Goal: Information Seeking & Learning: Learn about a topic

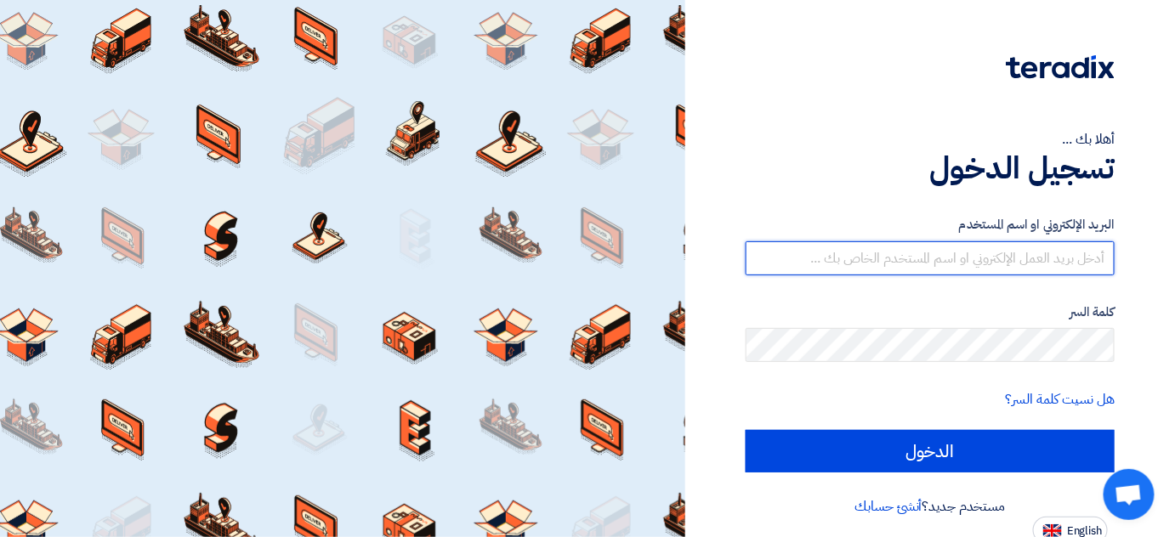
type input "[EMAIL_ADDRESS][DOMAIN_NAME]"
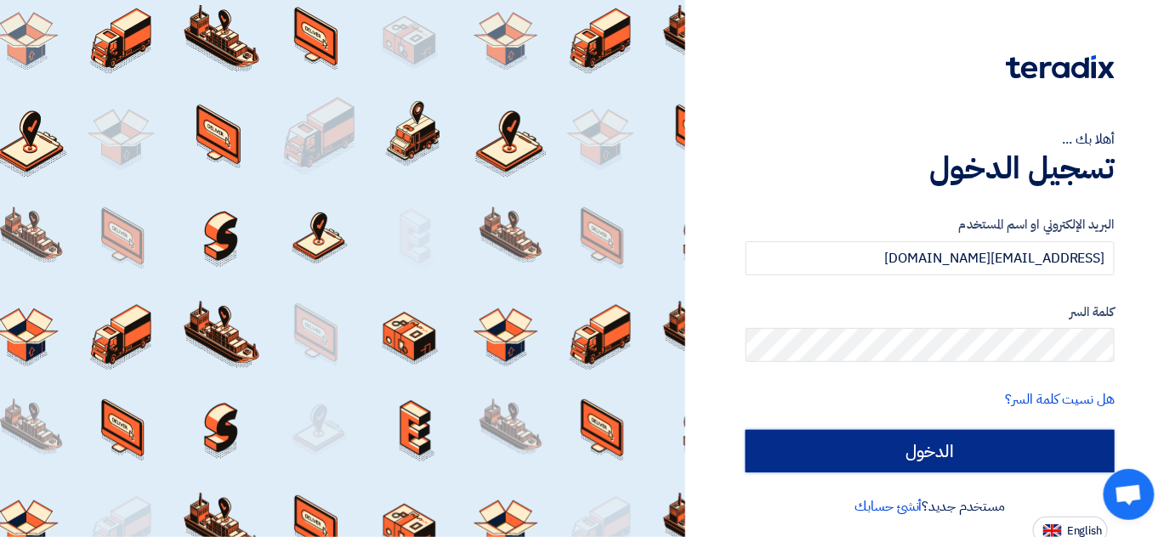
click at [952, 463] on input "الدخول" at bounding box center [930, 451] width 369 height 43
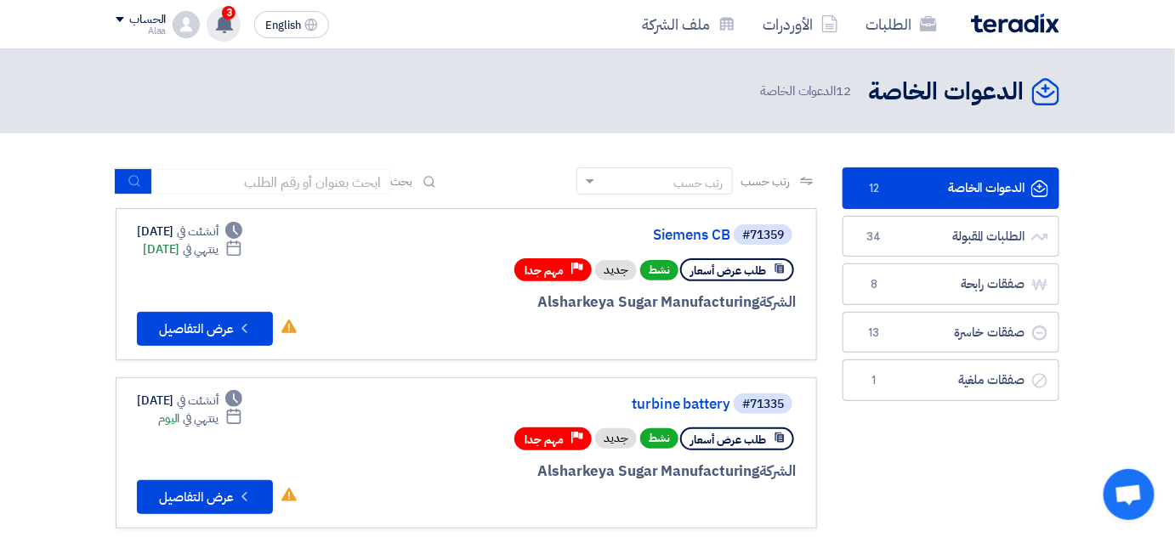
click at [226, 26] on use at bounding box center [224, 23] width 17 height 19
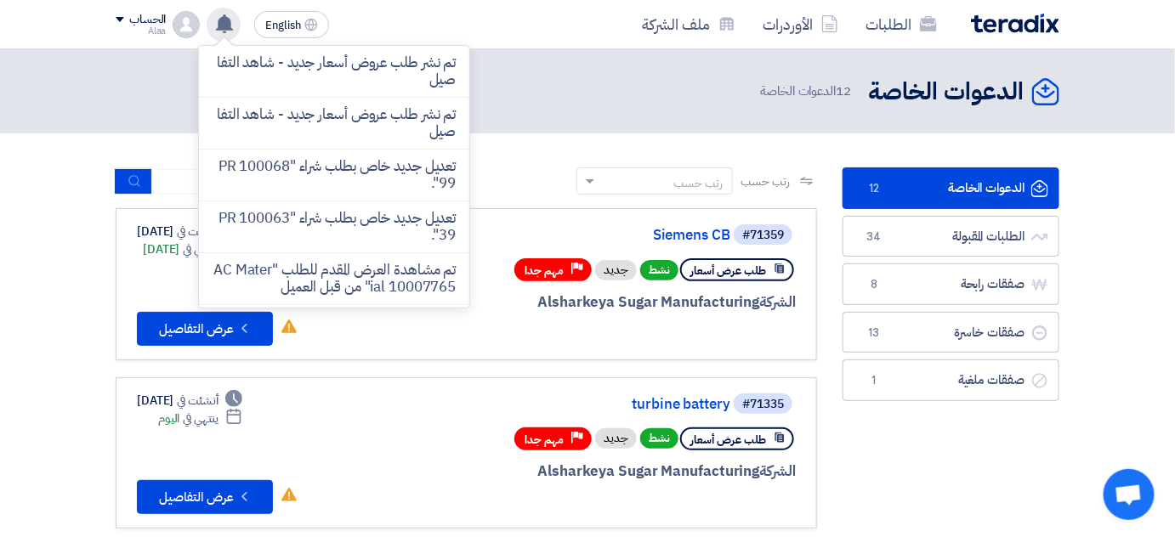
click at [226, 26] on use at bounding box center [224, 23] width 17 height 19
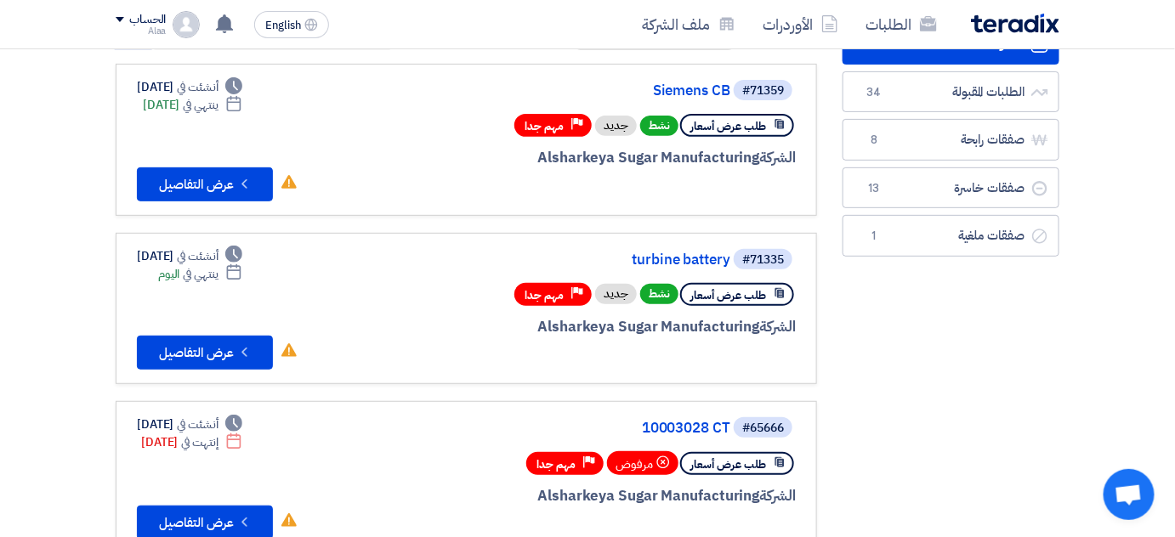
scroll to position [154, 0]
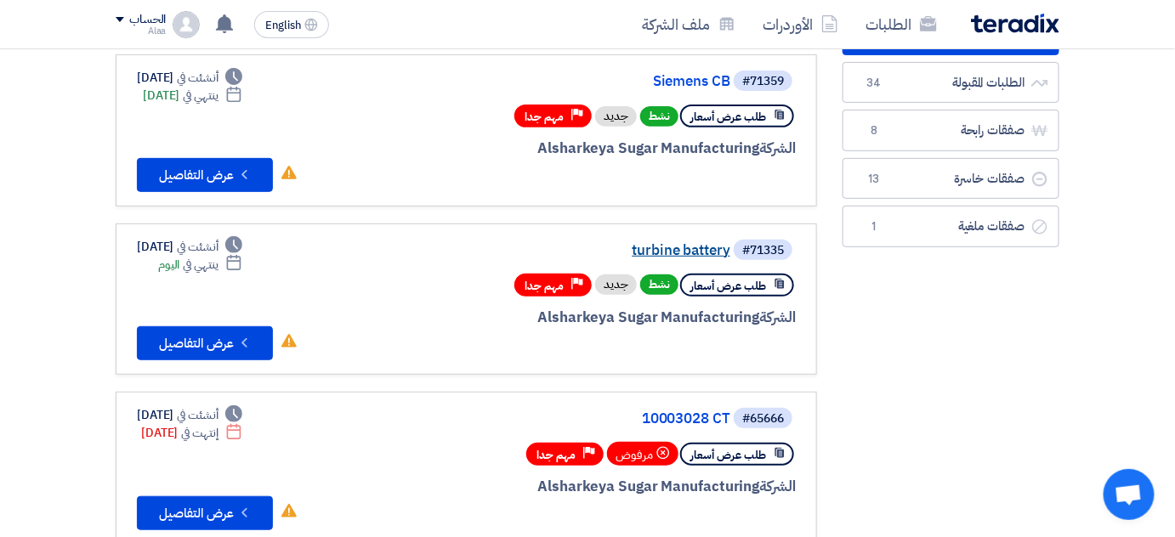
click at [666, 252] on link "turbine battery" at bounding box center [560, 250] width 340 height 15
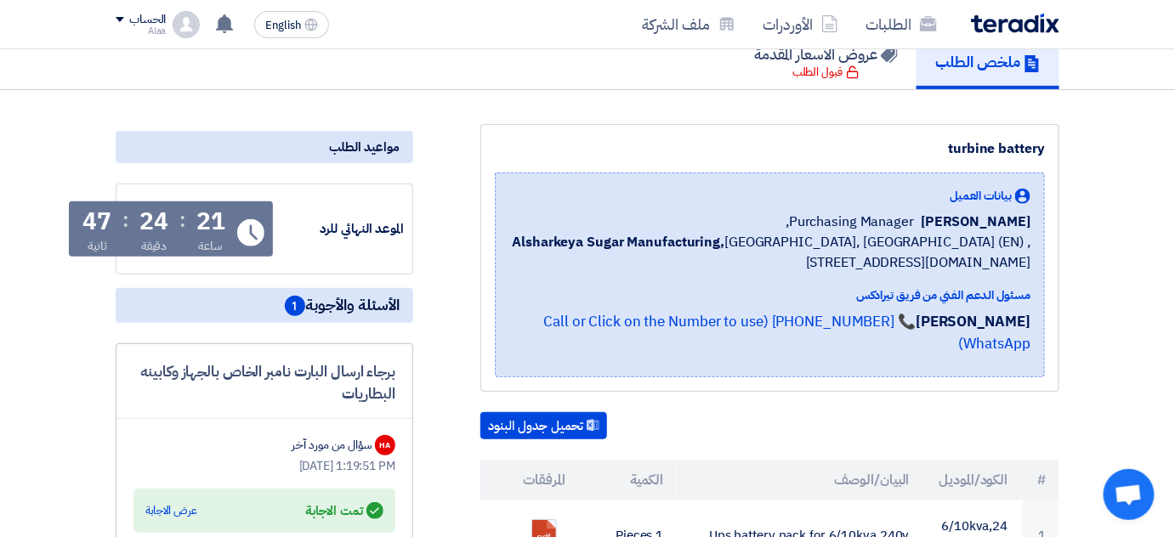
scroll to position [309, 0]
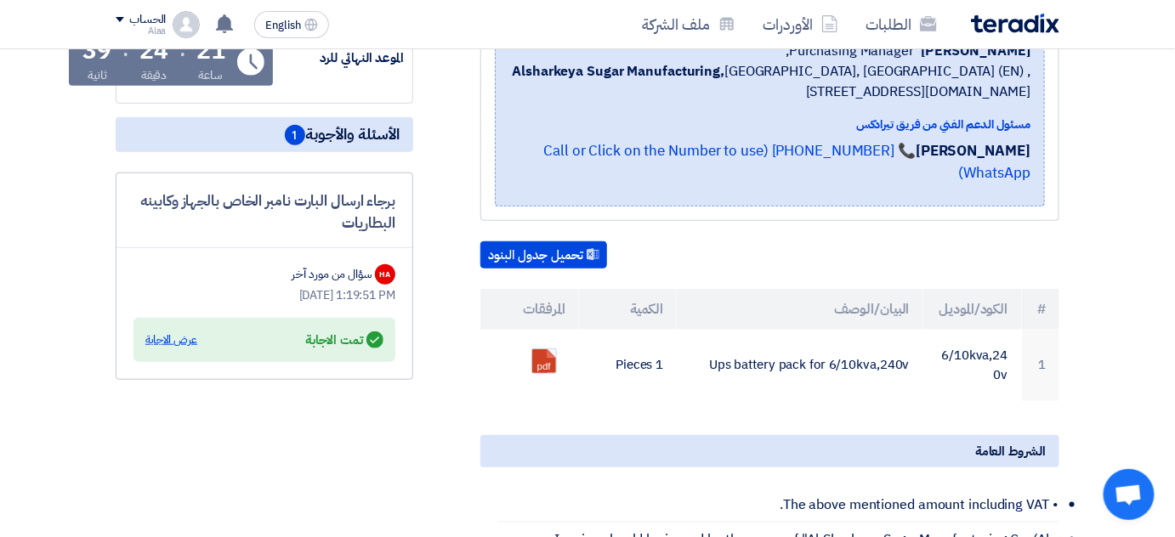
click at [167, 339] on div "عرض الاجابة" at bounding box center [171, 340] width 52 height 17
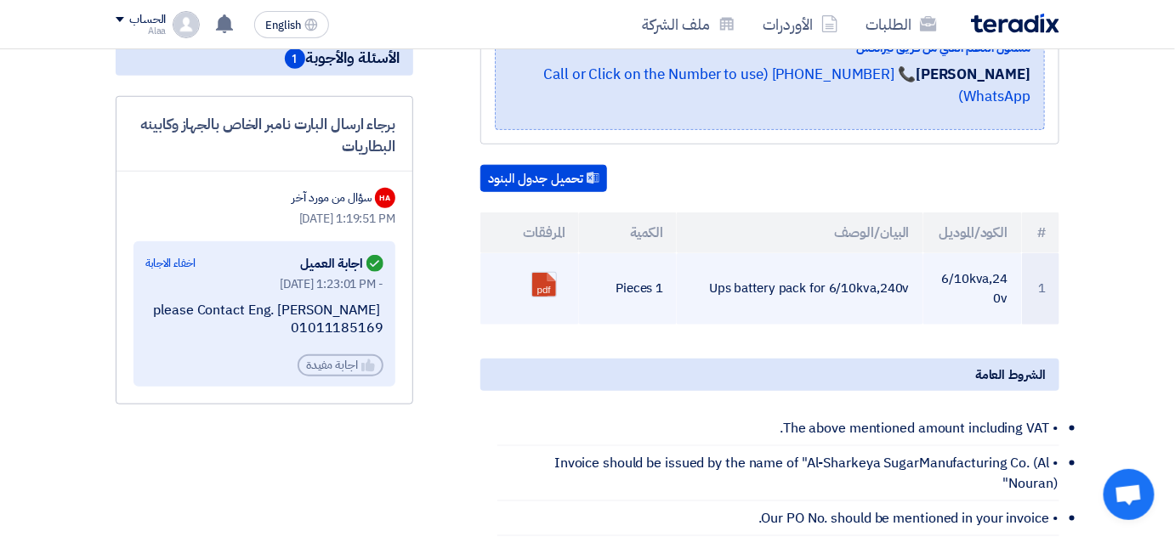
scroll to position [386, 0]
click at [548, 272] on link at bounding box center [600, 323] width 136 height 102
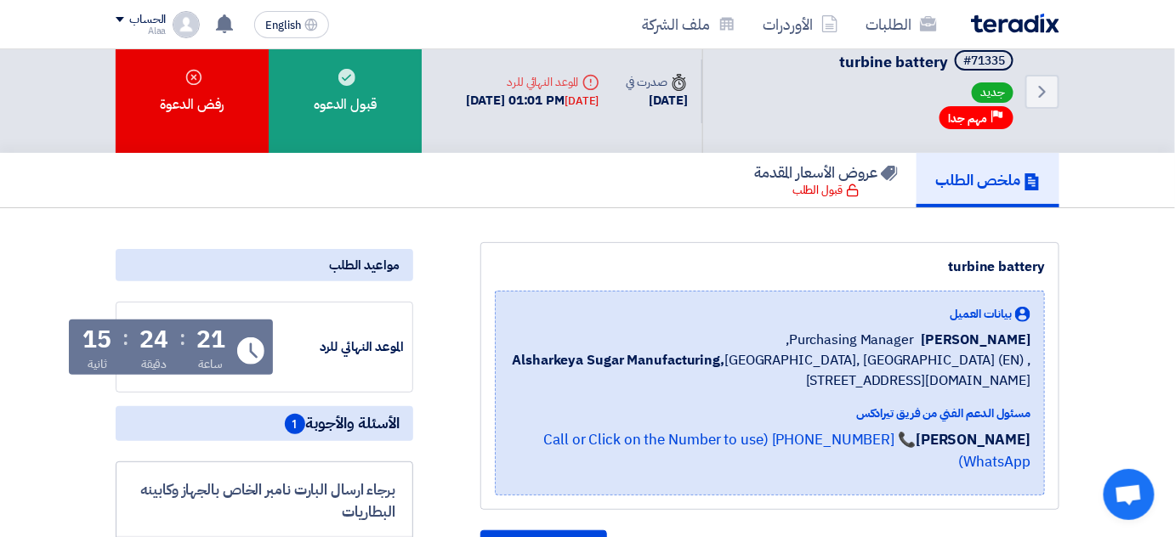
scroll to position [0, 0]
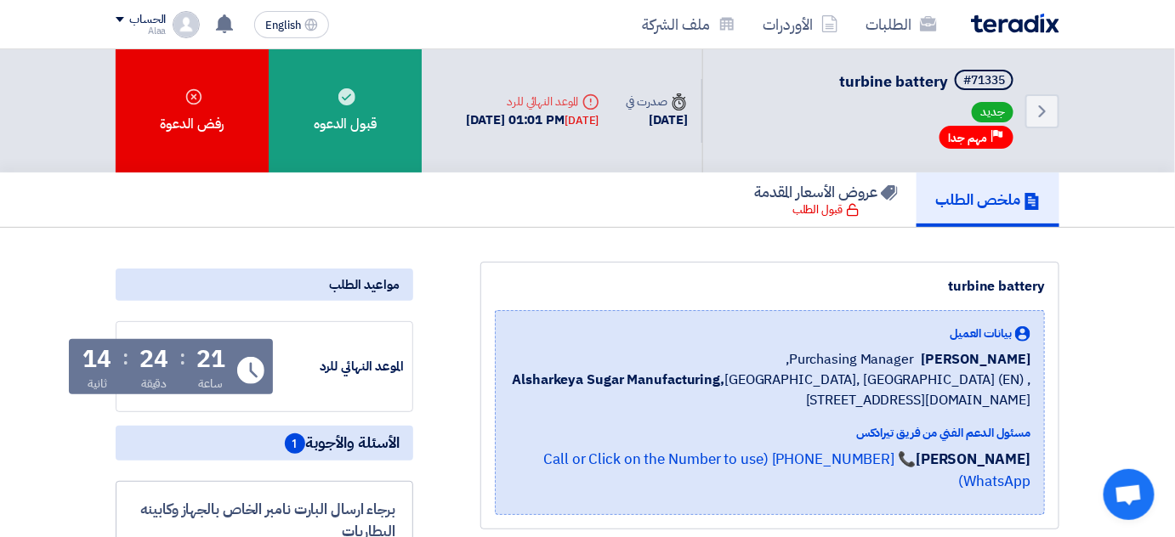
click at [997, 11] on div "الطلبات الأوردرات ملف الشركة" at bounding box center [776, 24] width 566 height 40
click at [994, 14] on img at bounding box center [1015, 24] width 88 height 20
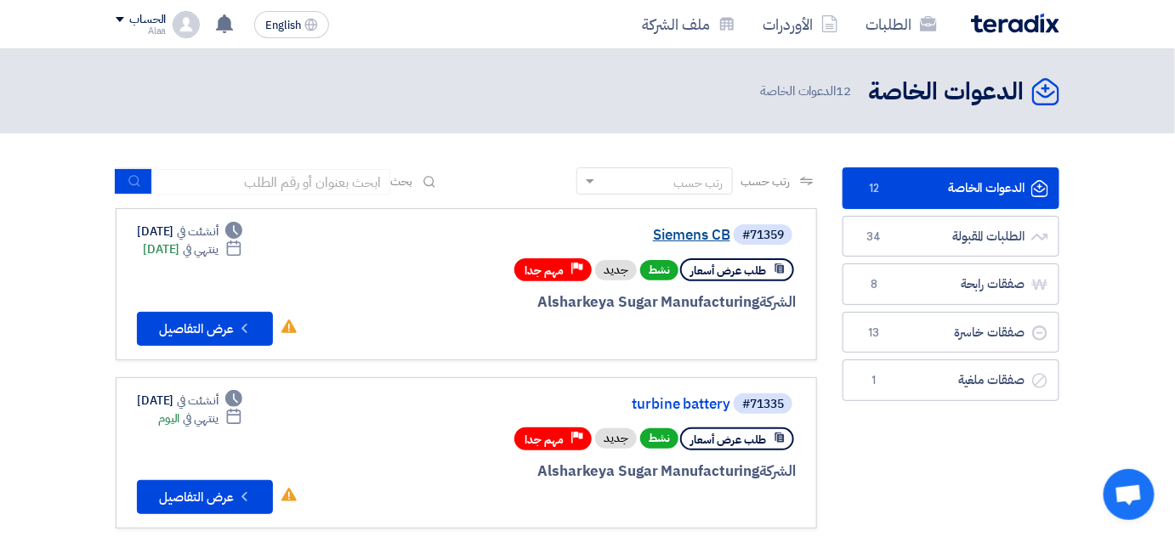
click at [686, 233] on link "Siemens CB" at bounding box center [560, 235] width 340 height 15
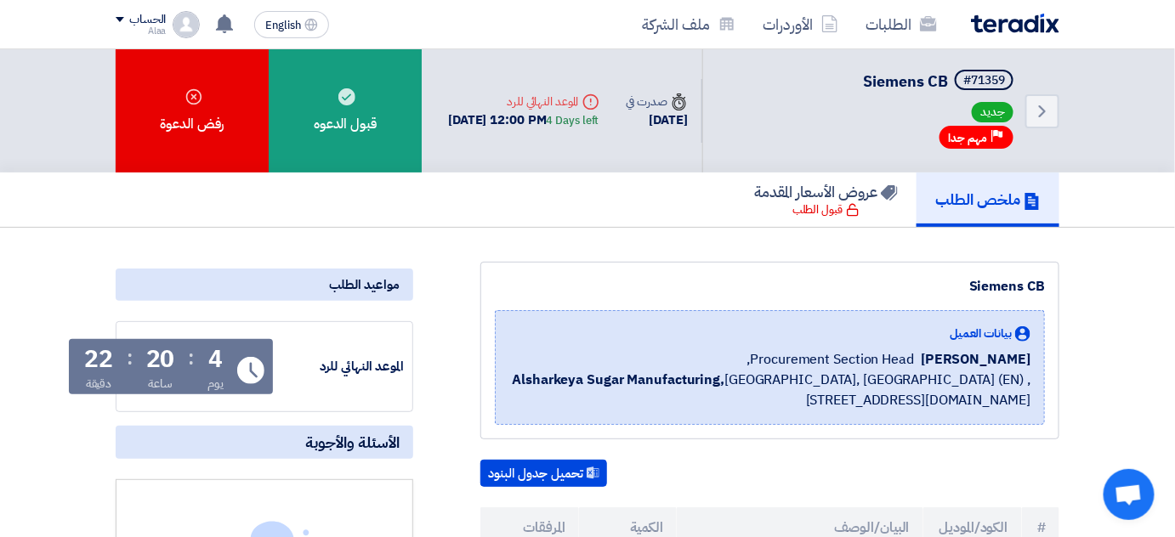
click at [1018, 31] on img at bounding box center [1015, 24] width 88 height 20
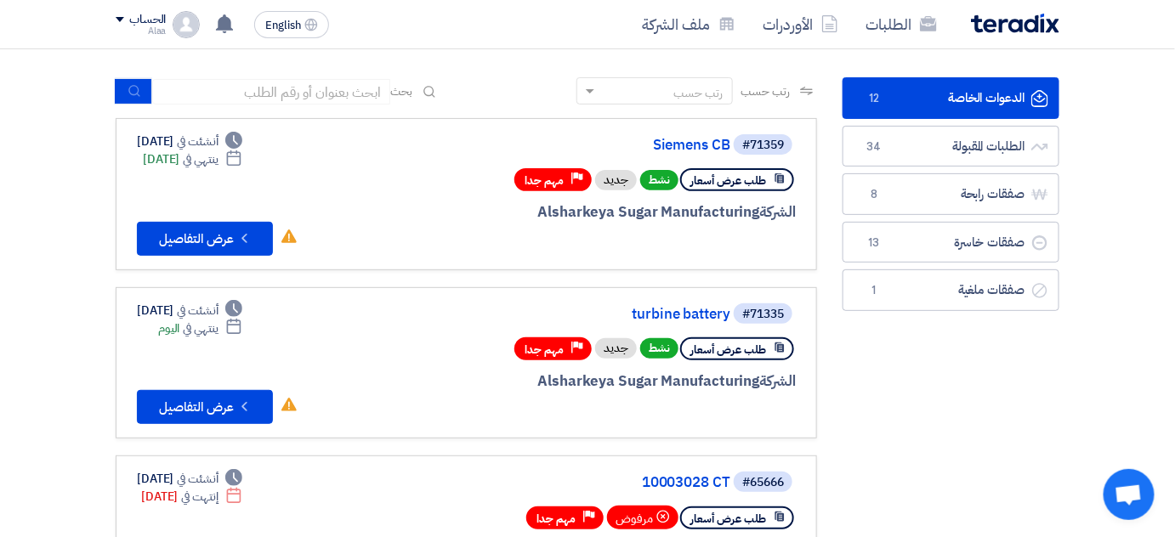
scroll to position [231, 0]
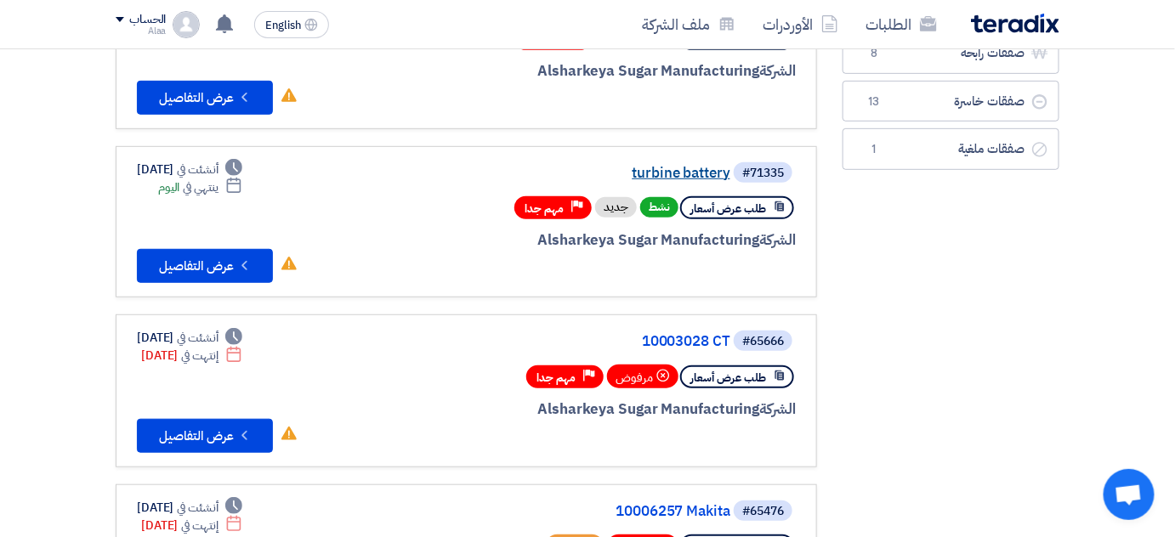
click at [710, 170] on link "turbine battery" at bounding box center [560, 173] width 340 height 15
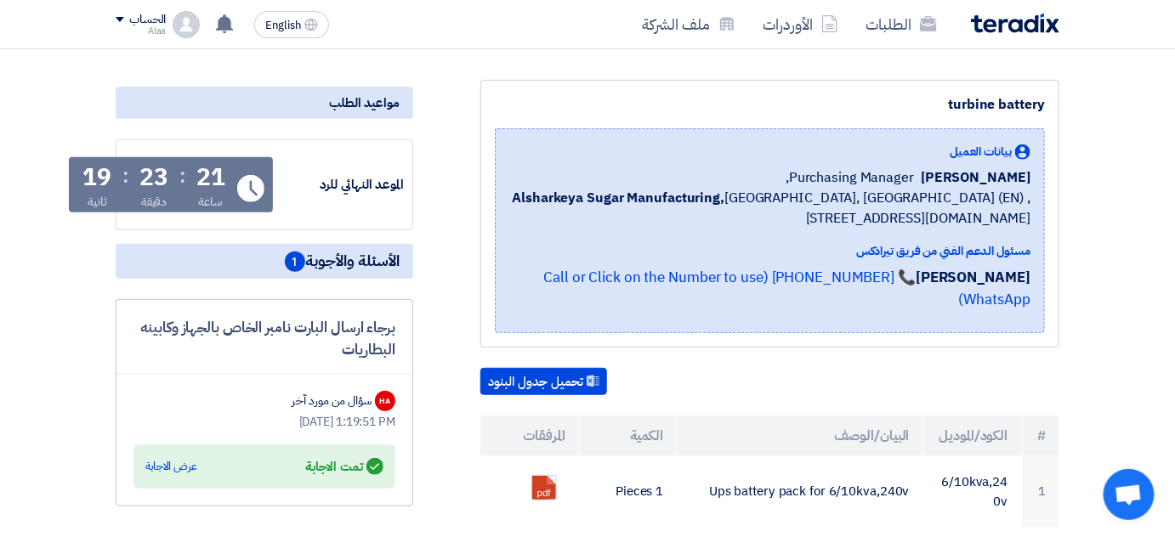
scroll to position [231, 0]
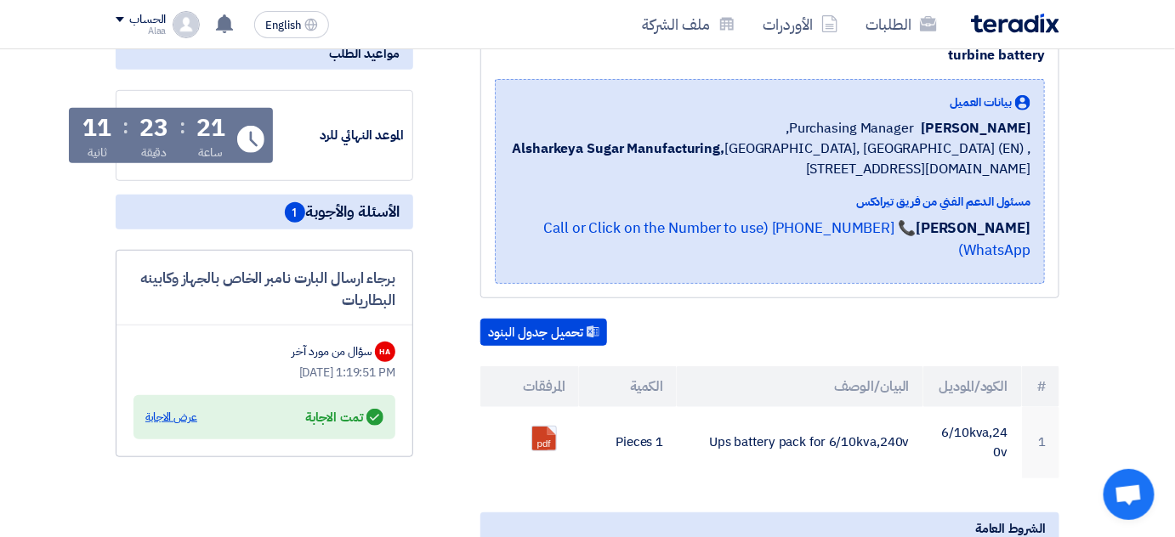
click at [192, 409] on div "عرض الاجابة" at bounding box center [171, 417] width 52 height 17
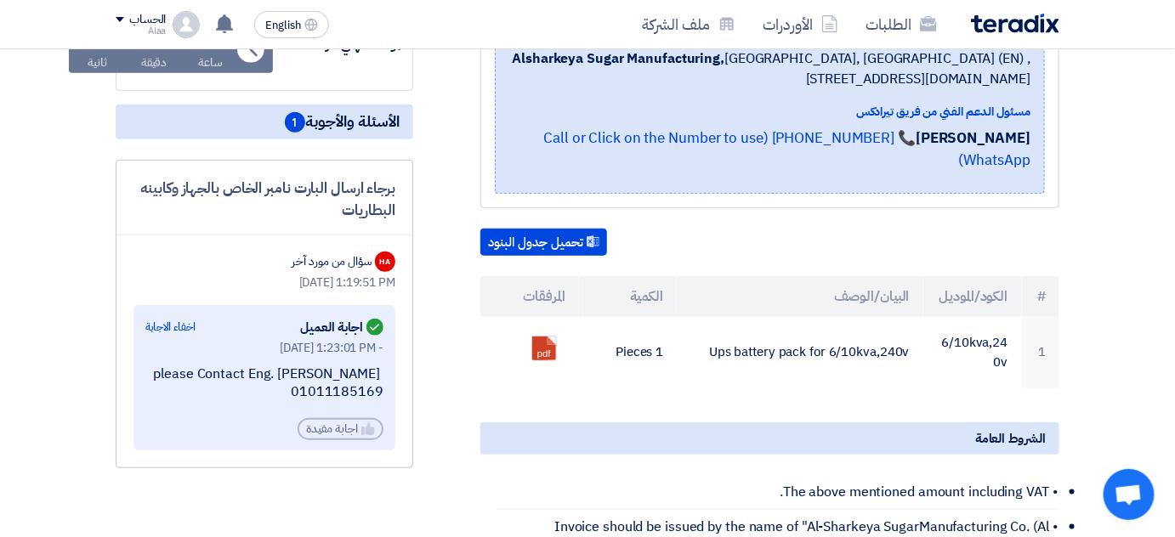
scroll to position [386, 0]
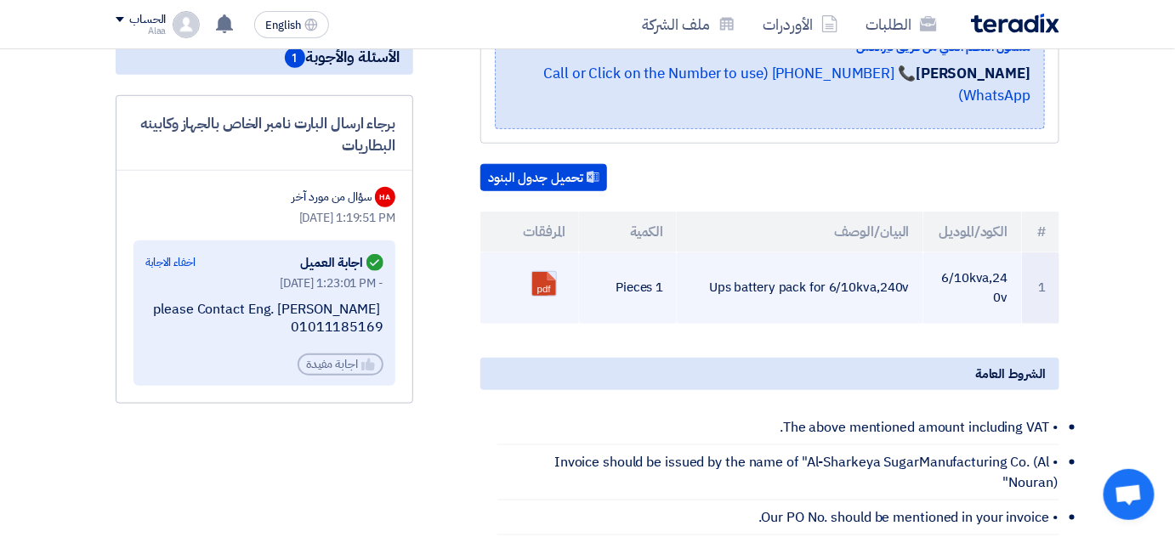
click at [543, 272] on link at bounding box center [600, 323] width 136 height 102
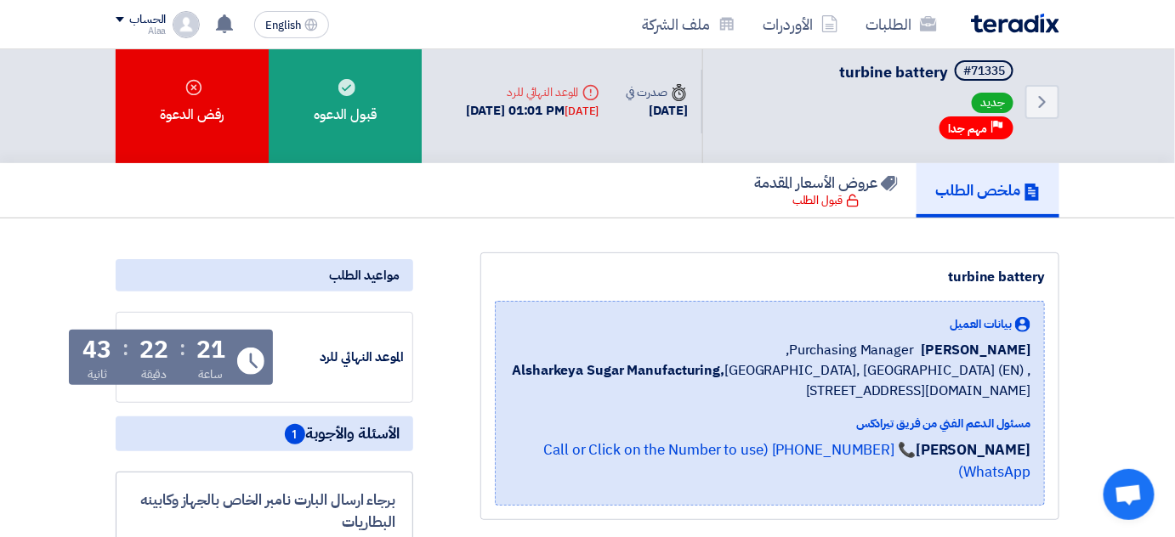
scroll to position [0, 0]
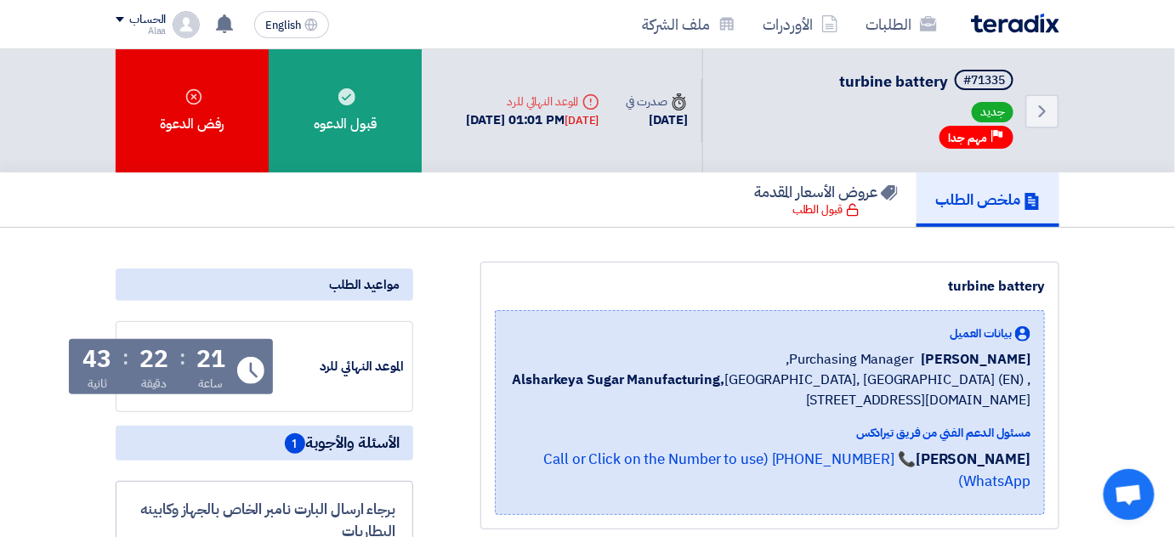
click at [1024, 27] on img at bounding box center [1015, 24] width 88 height 20
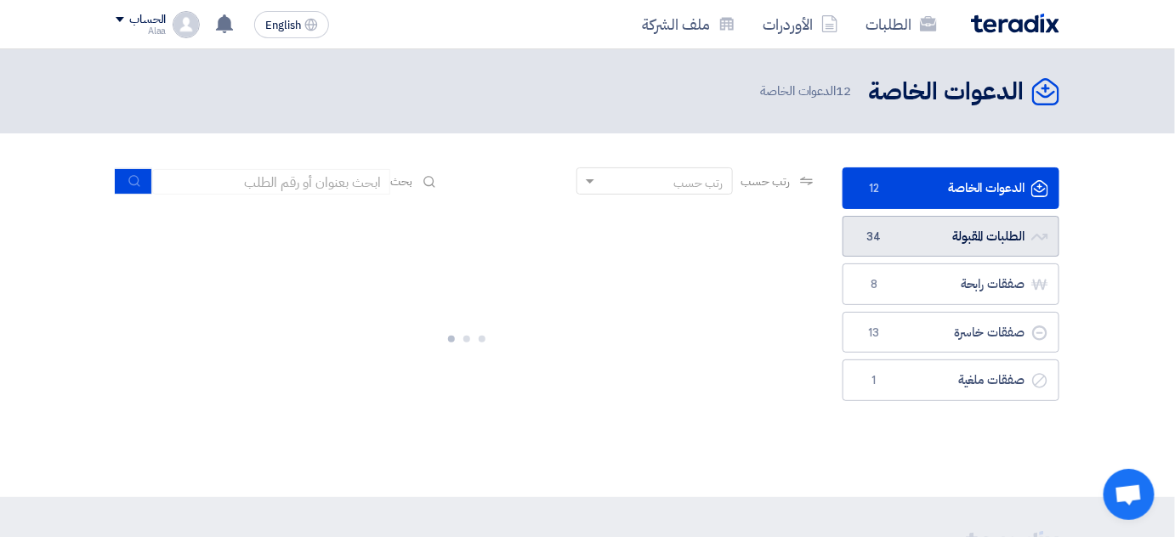
click at [958, 230] on link "الطلبات المقبولة الطلبات المقبولة 34" at bounding box center [950, 237] width 217 height 42
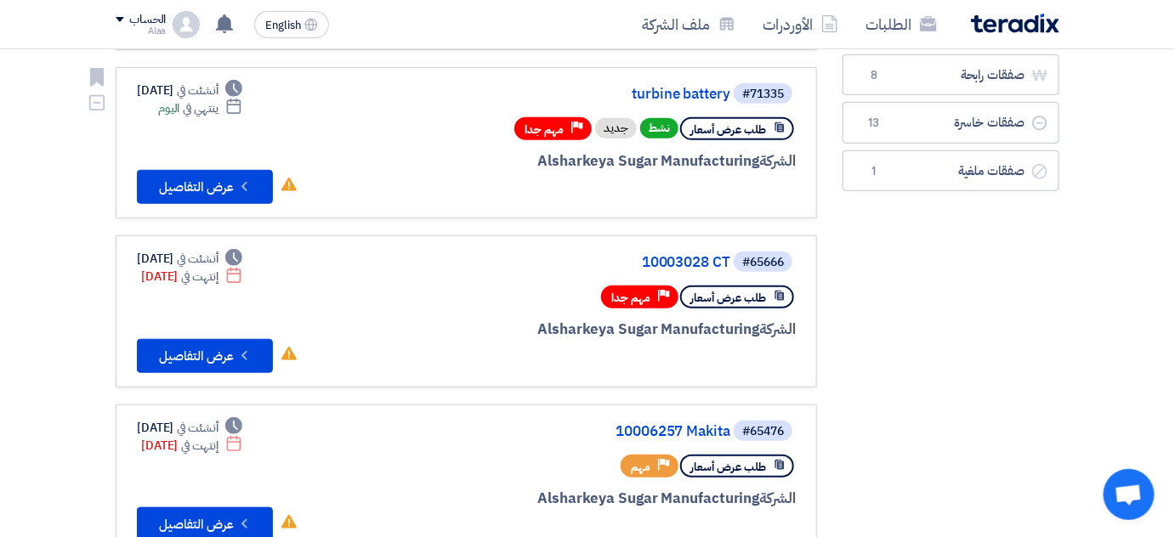
scroll to position [386, 0]
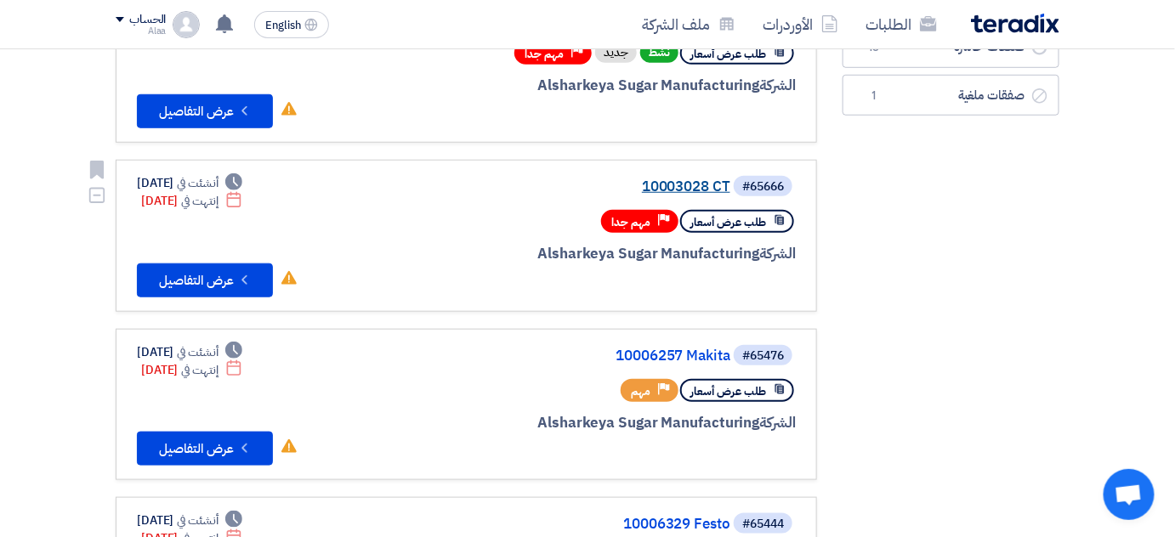
click at [689, 179] on link "10003028 CT" at bounding box center [560, 186] width 340 height 15
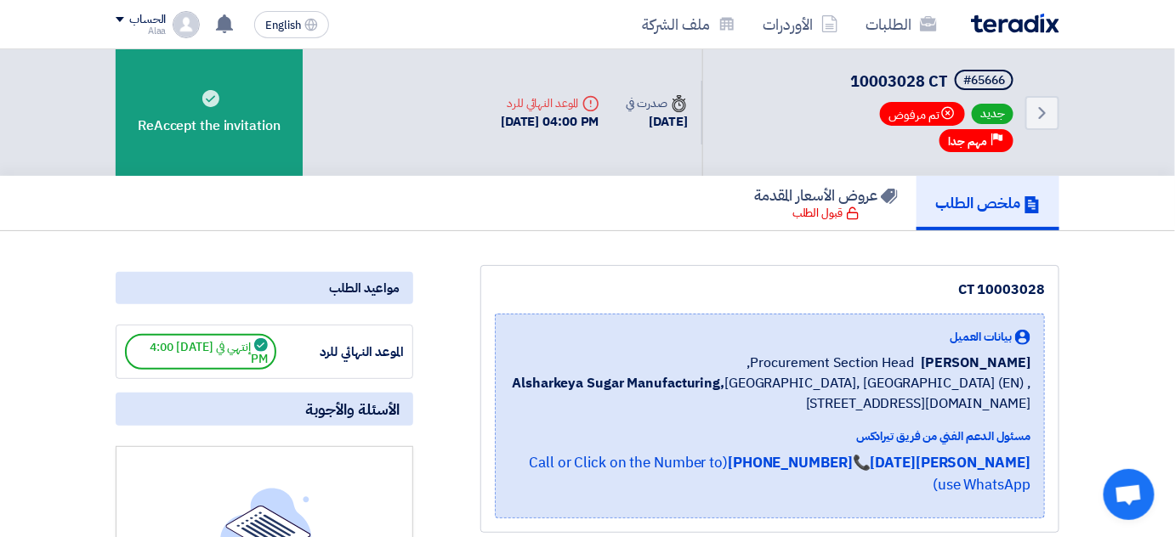
click at [1018, 18] on img at bounding box center [1015, 24] width 88 height 20
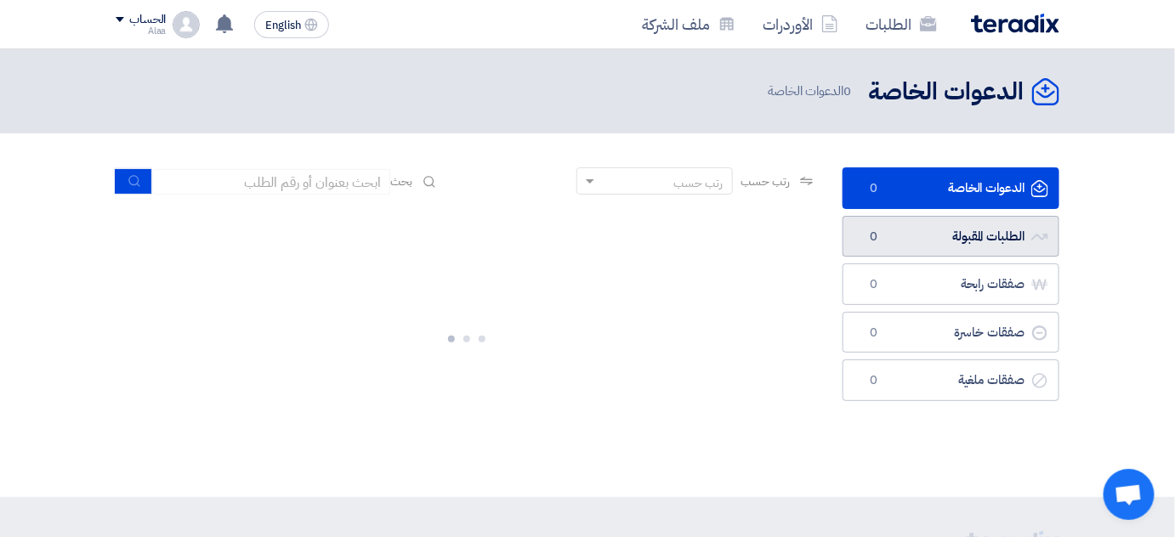
click at [949, 233] on link "الطلبات المقبولة الطلبات المقبولة 0" at bounding box center [950, 237] width 217 height 42
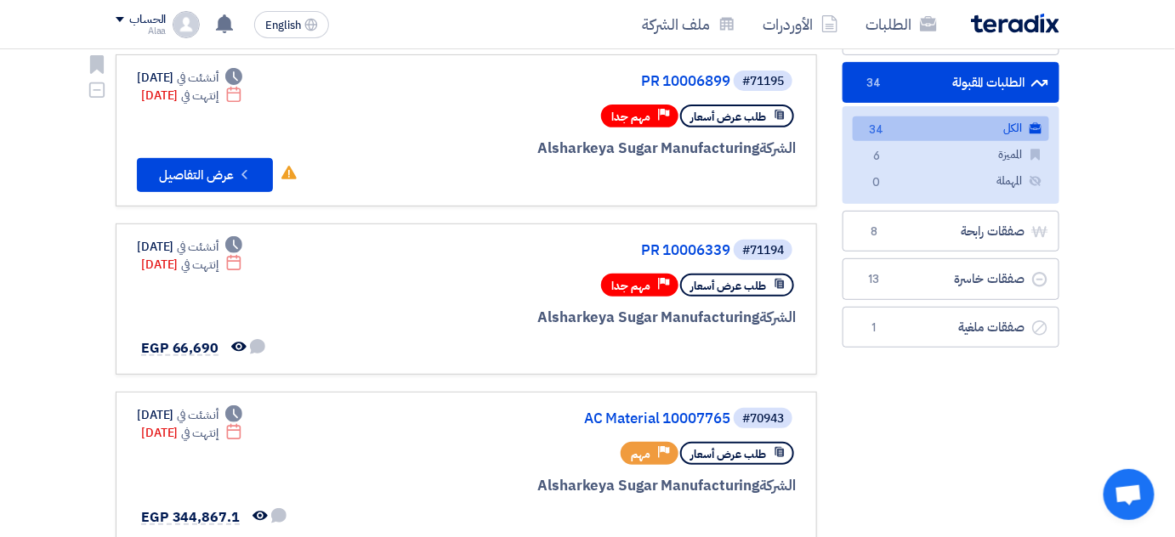
scroll to position [77, 0]
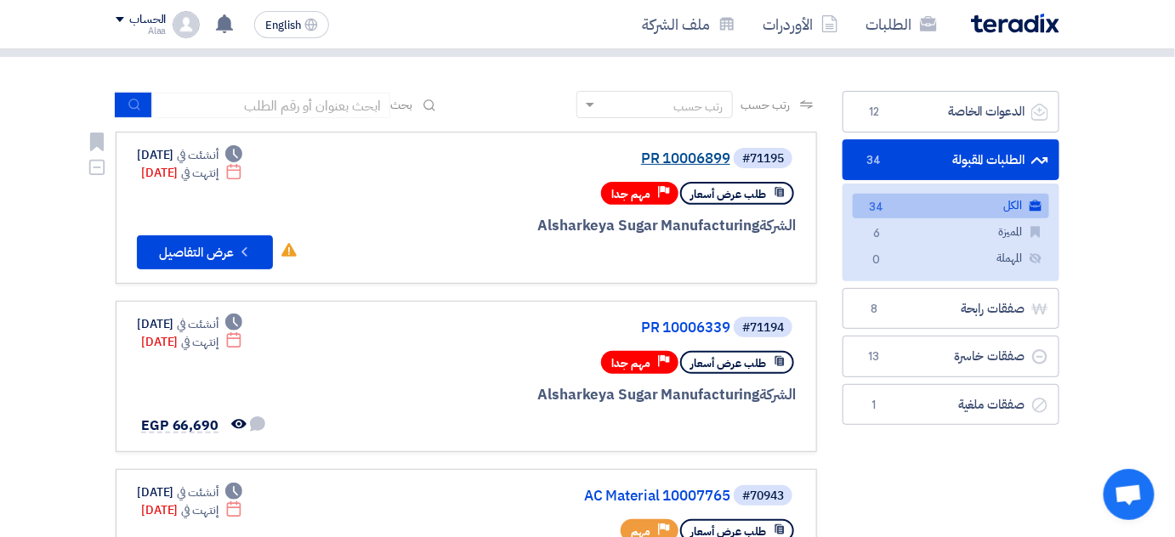
click at [705, 161] on link "PR 10006899" at bounding box center [560, 158] width 340 height 15
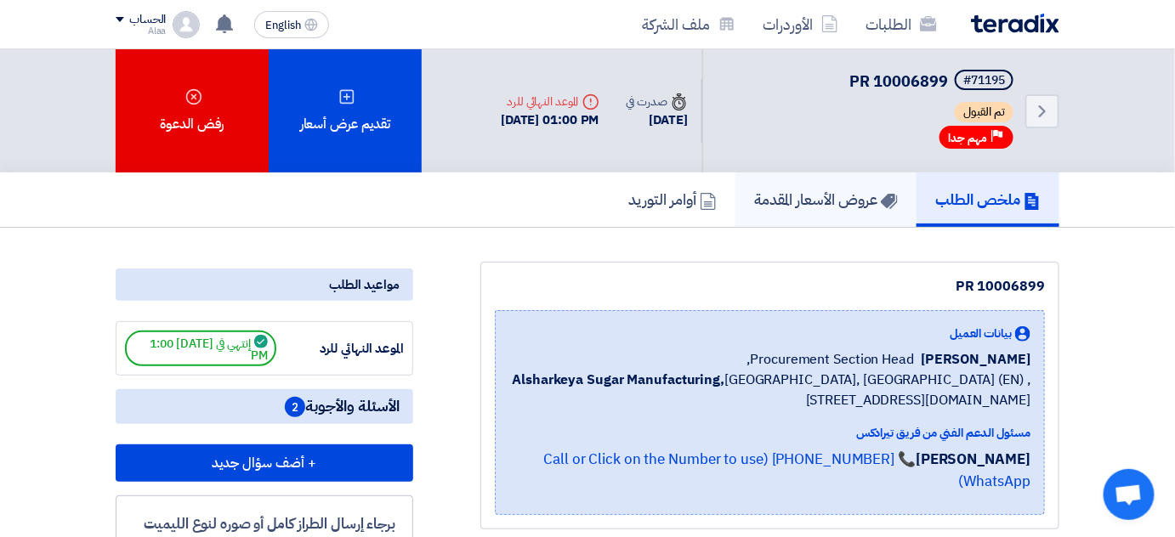
click at [814, 177] on link "عروض الأسعار المقدمة" at bounding box center [825, 200] width 181 height 54
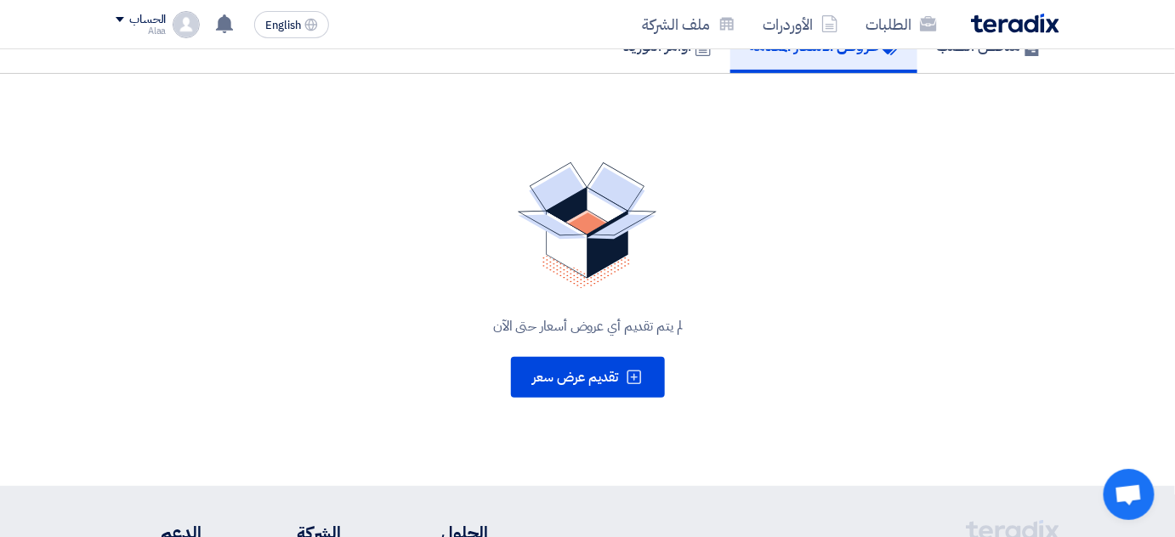
scroll to position [77, 0]
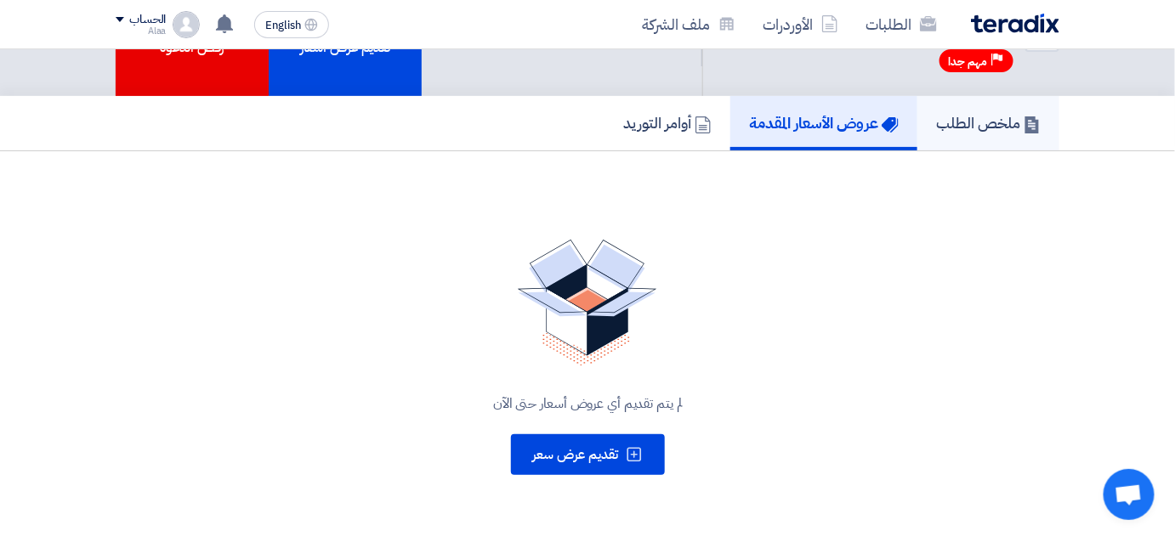
click at [1019, 128] on h5 "ملخص الطلب" at bounding box center [988, 123] width 105 height 20
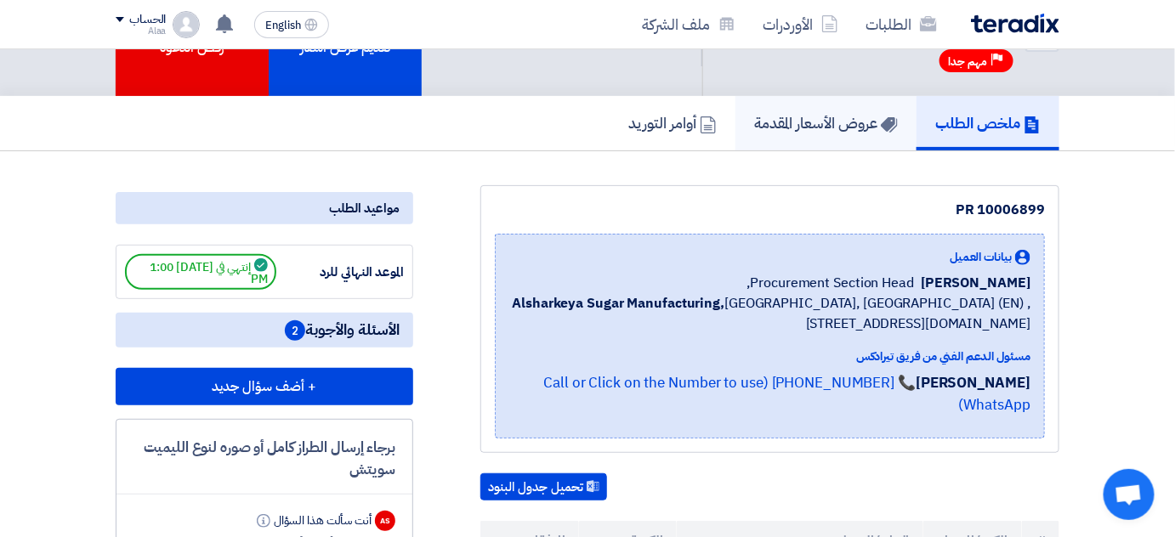
click at [843, 127] on h5 "عروض الأسعار المقدمة" at bounding box center [826, 123] width 144 height 20
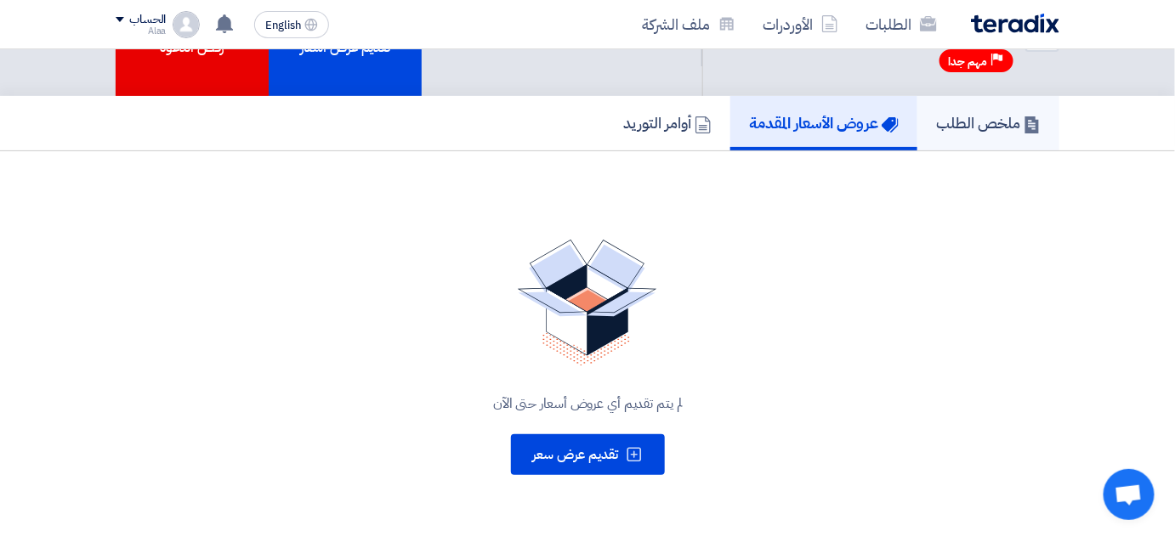
click at [963, 122] on h5 "ملخص الطلب" at bounding box center [988, 123] width 105 height 20
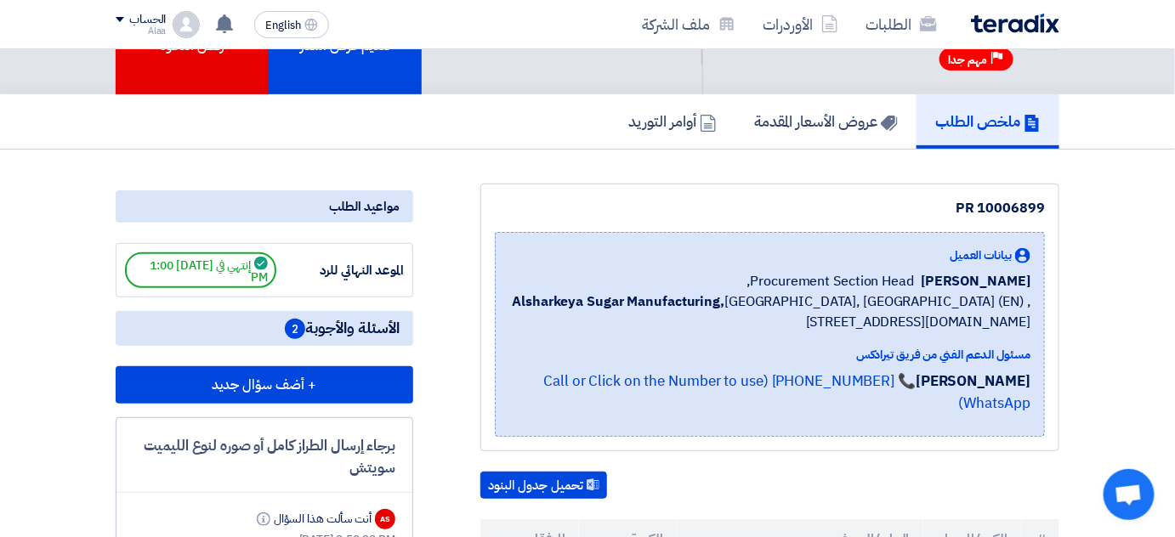
scroll to position [77, 0]
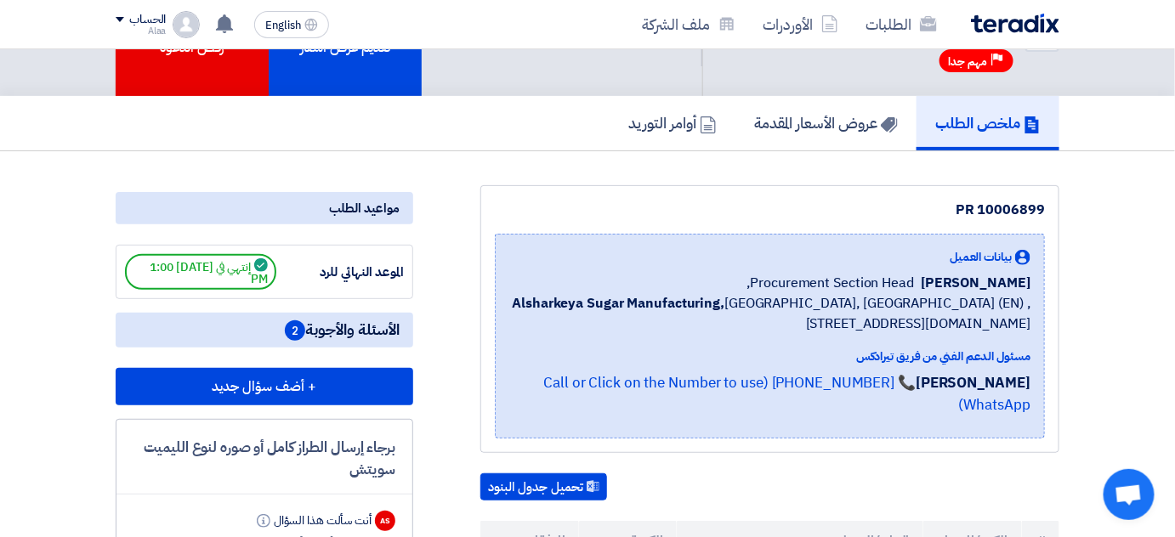
click at [998, 32] on img at bounding box center [1015, 24] width 88 height 20
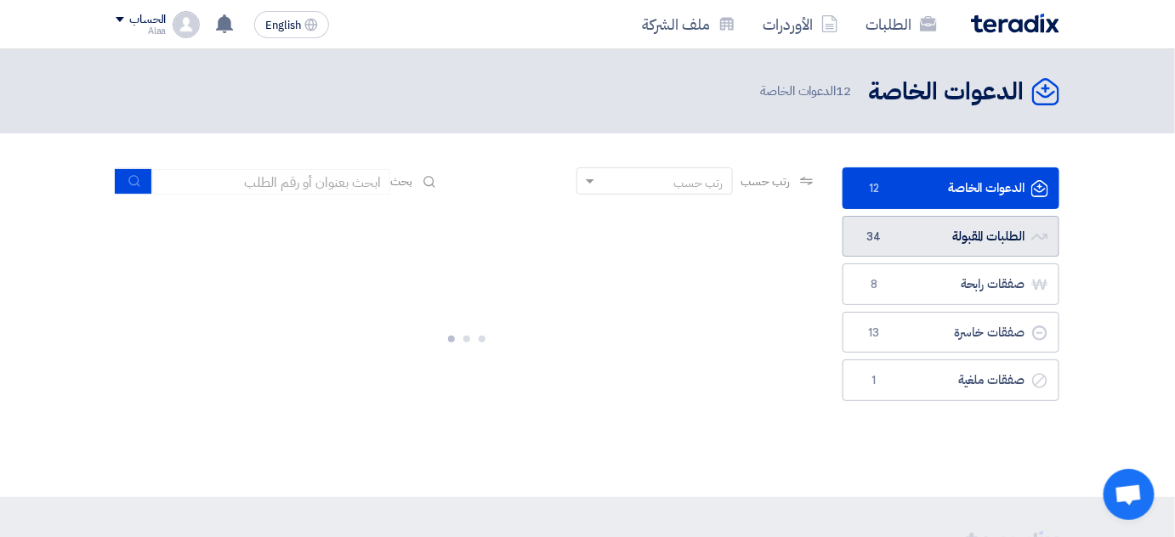
click at [933, 228] on link "الطلبات المقبولة الطلبات المقبولة 34" at bounding box center [950, 237] width 217 height 42
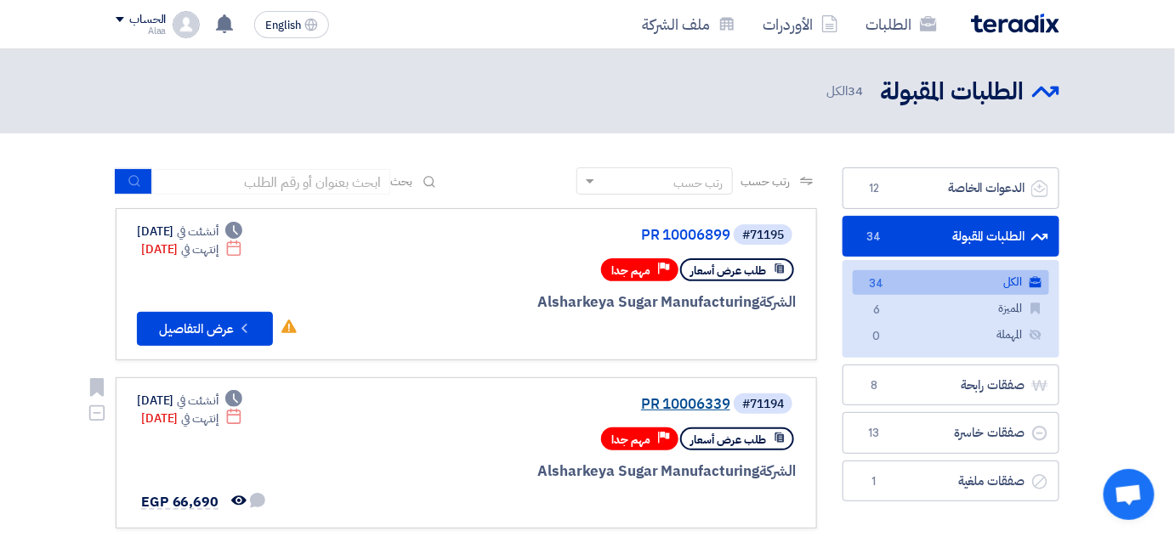
click at [683, 405] on link "PR 10006339" at bounding box center [560, 404] width 340 height 15
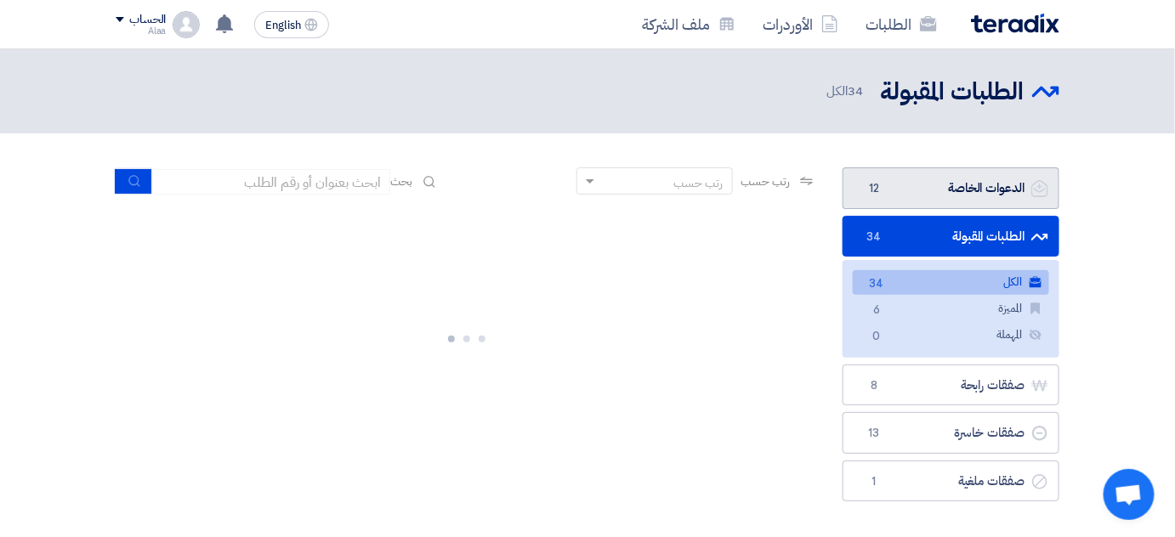
click at [977, 190] on link "الدعوات الخاصة الدعوات الخاصة 12" at bounding box center [950, 188] width 217 height 42
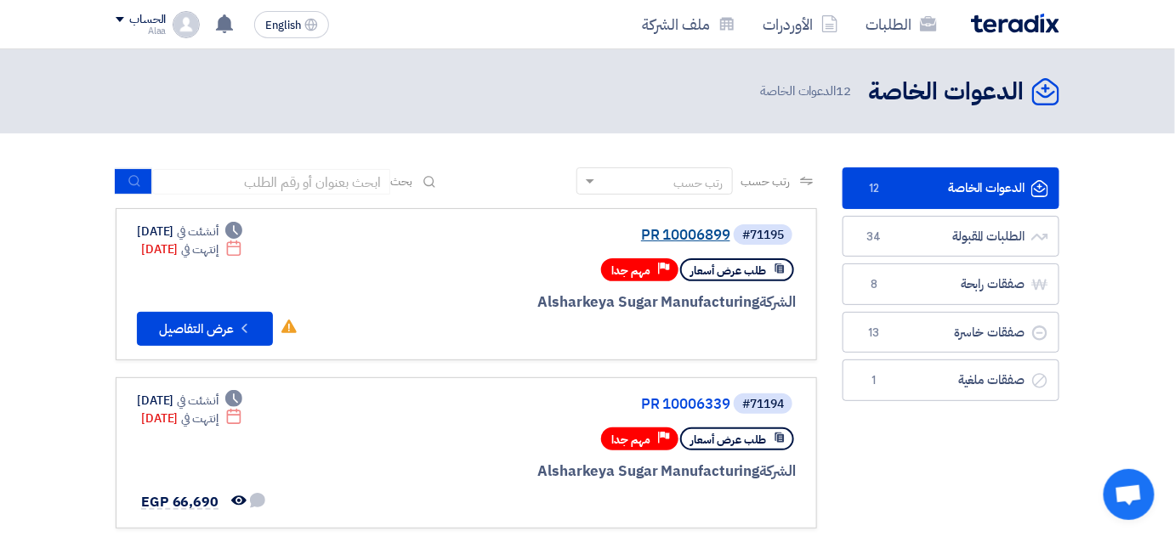
click at [682, 237] on link "PR 10006899" at bounding box center [560, 235] width 340 height 15
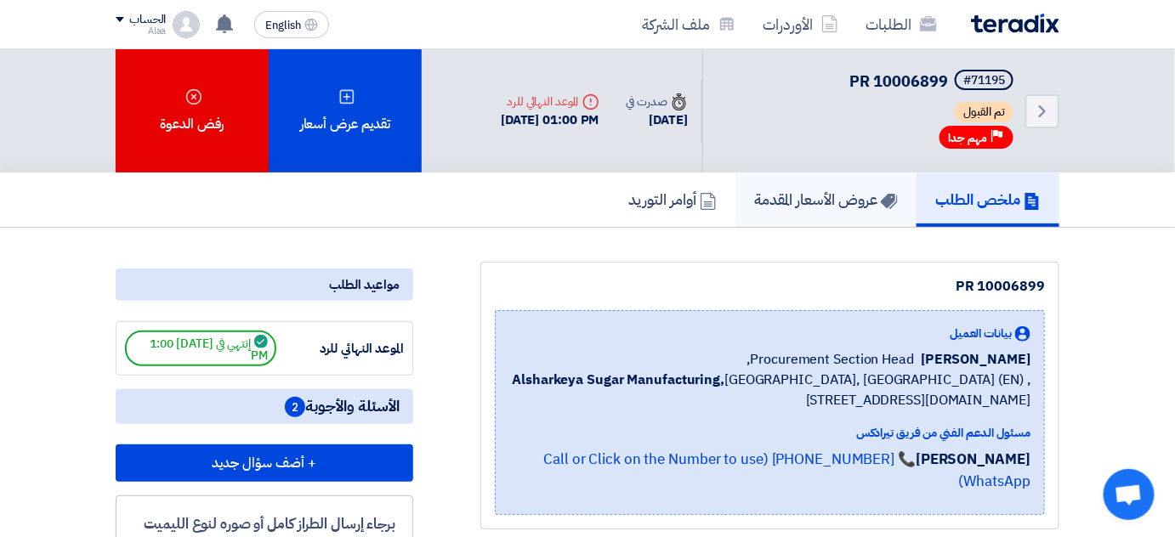
click at [779, 210] on link "عروض الأسعار المقدمة" at bounding box center [825, 200] width 181 height 54
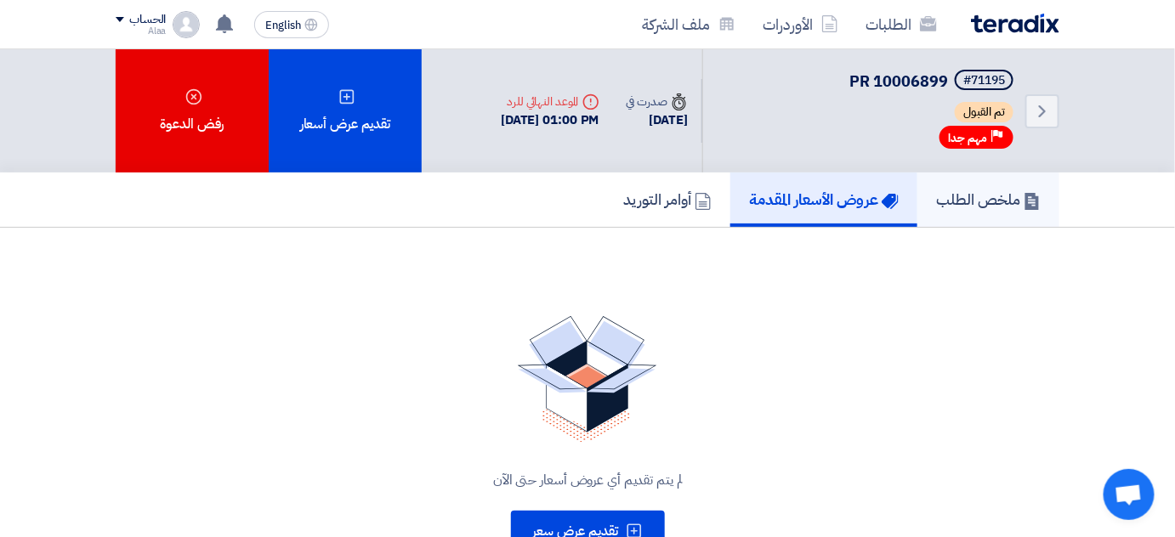
click at [950, 196] on h5 "ملخص الطلب" at bounding box center [988, 200] width 105 height 20
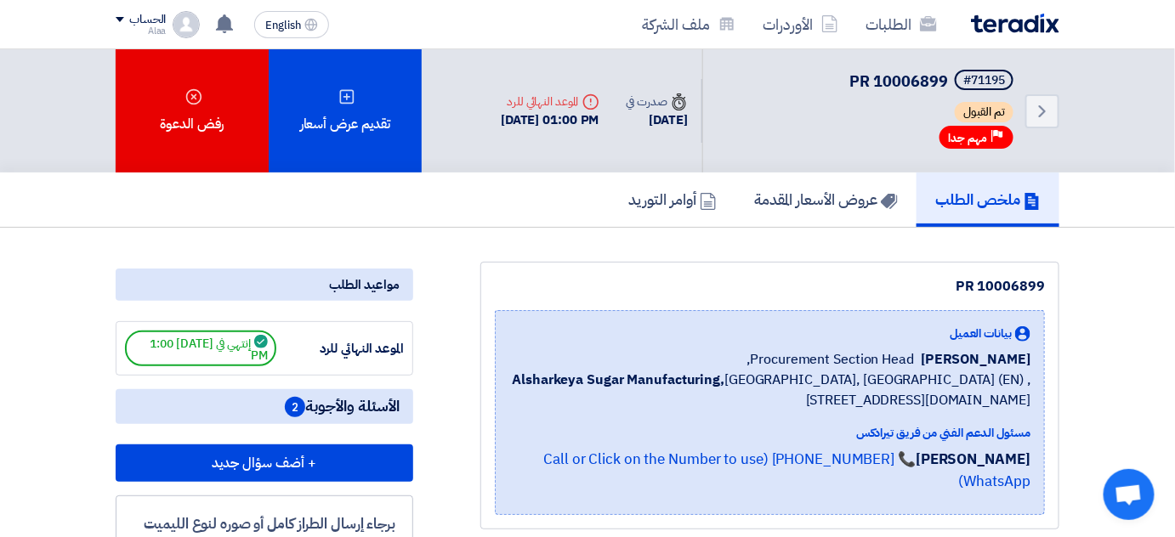
click at [1007, 10] on div "الطلبات الأوردرات ملف الشركة" at bounding box center [776, 24] width 566 height 40
click at [1007, 14] on img at bounding box center [1015, 24] width 88 height 20
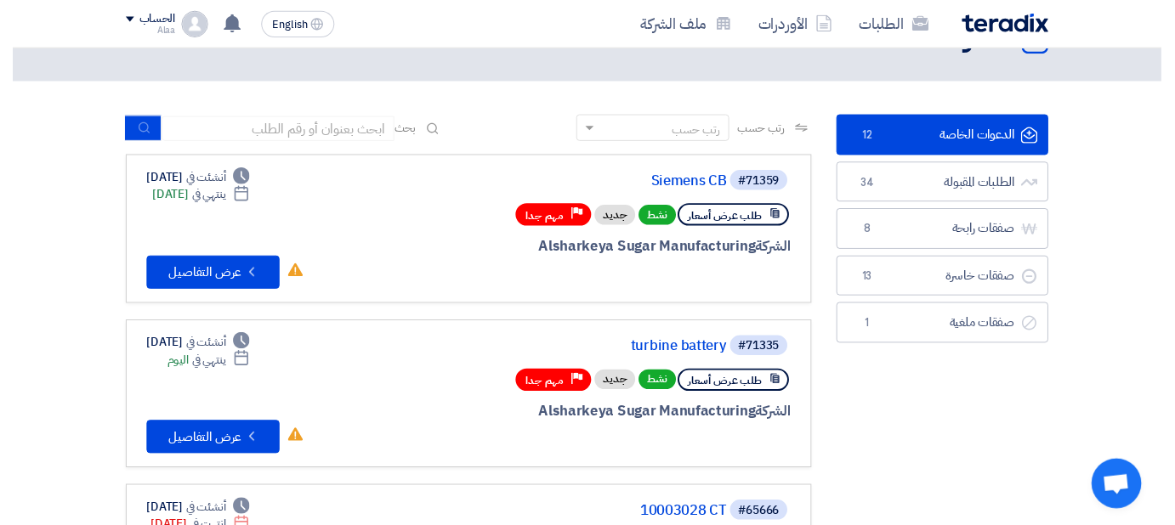
scroll to position [77, 0]
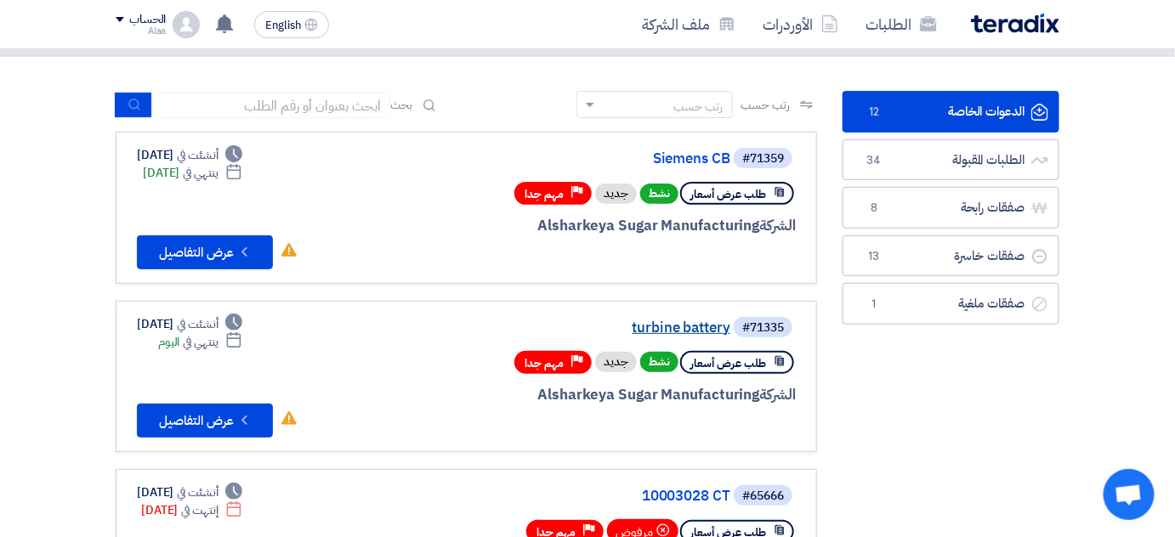
click at [680, 322] on link "turbine battery" at bounding box center [560, 327] width 340 height 15
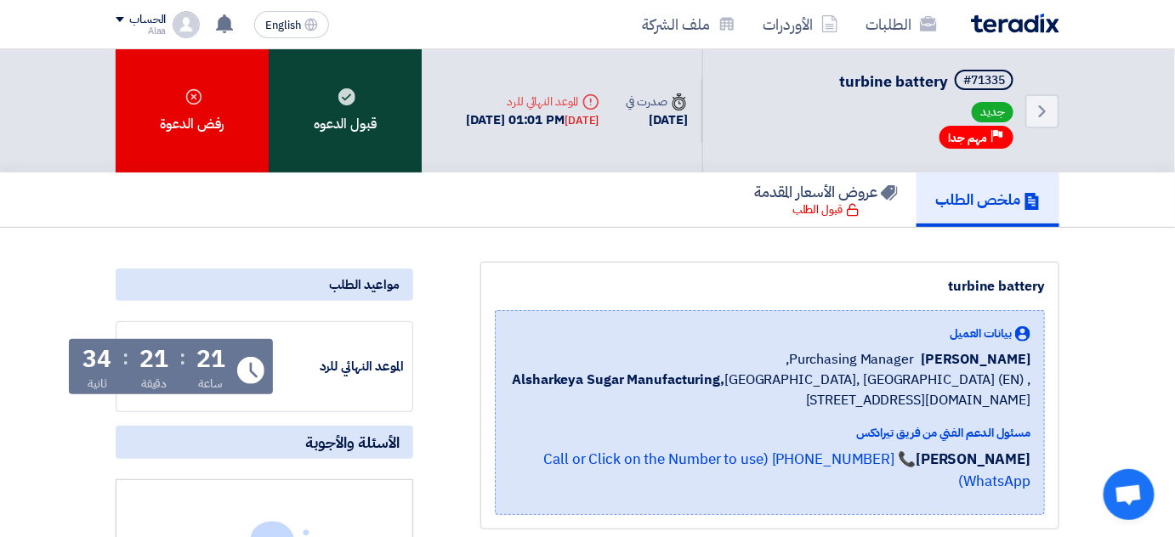
click at [383, 121] on div "قبول الدعوه" at bounding box center [345, 110] width 153 height 123
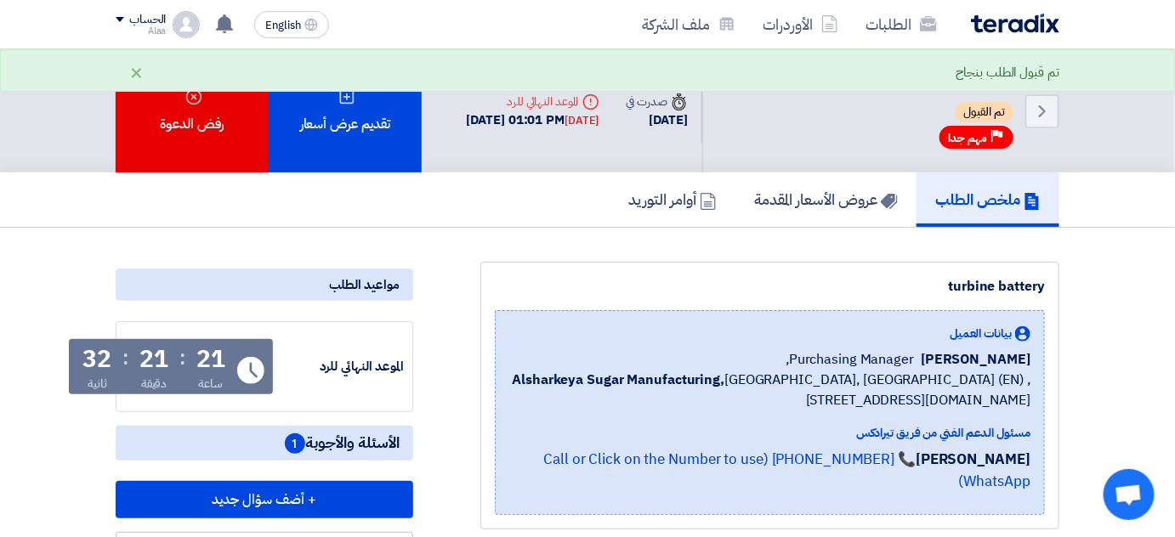
click at [1013, 19] on img at bounding box center [1015, 24] width 88 height 20
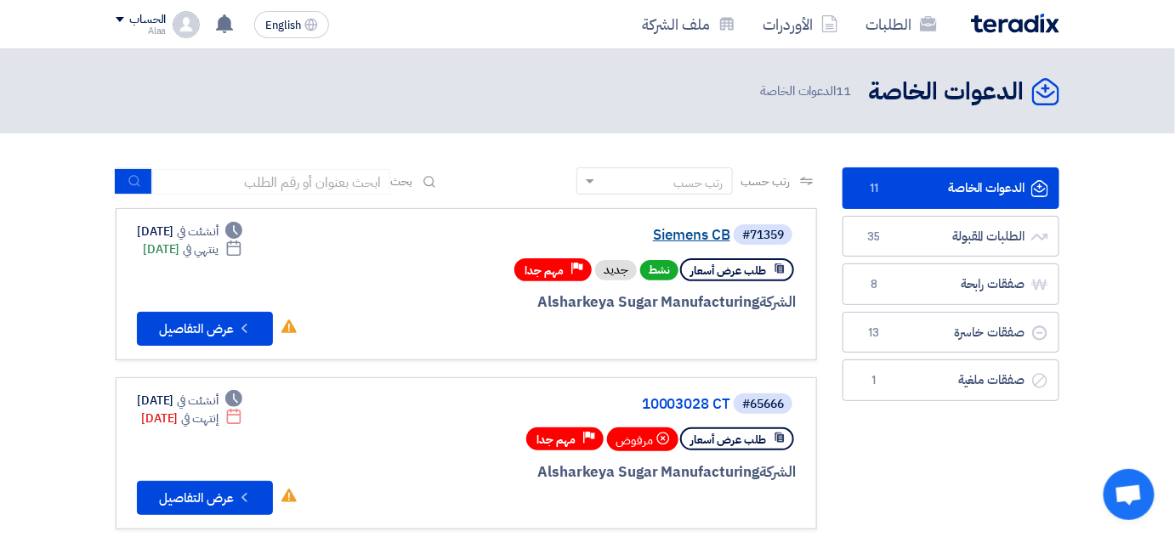
click at [689, 237] on link "Siemens CB" at bounding box center [560, 235] width 340 height 15
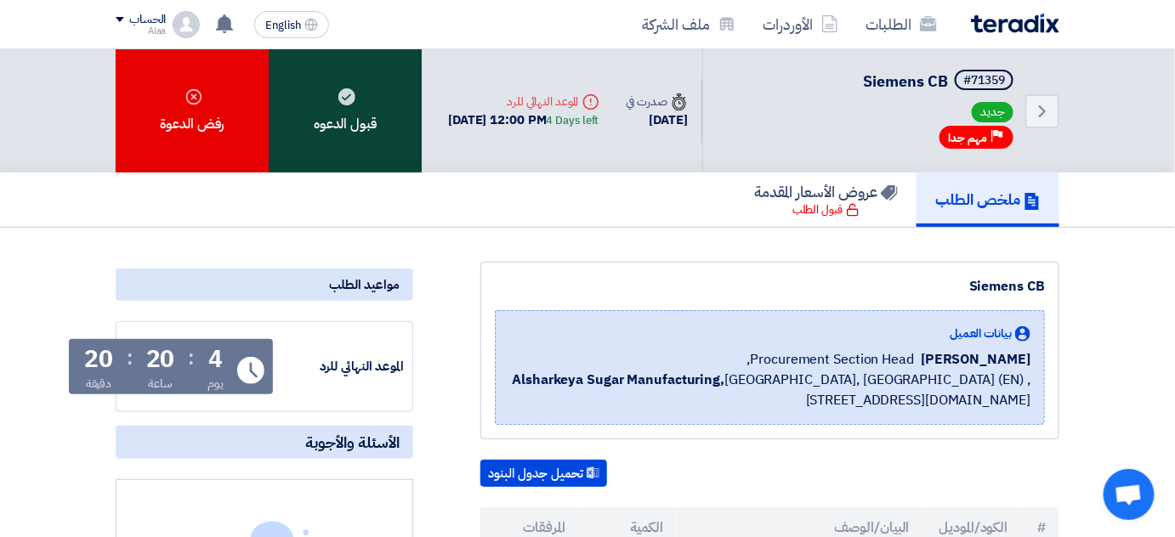
click at [405, 147] on div "قبول الدعوه" at bounding box center [345, 110] width 153 height 123
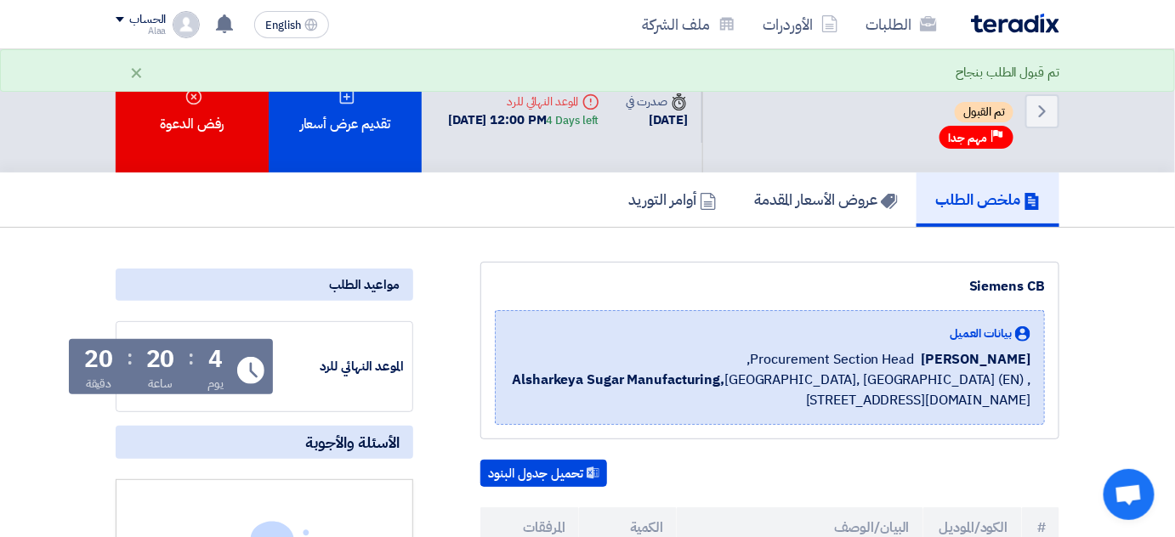
click at [1035, 24] on img at bounding box center [1015, 24] width 88 height 20
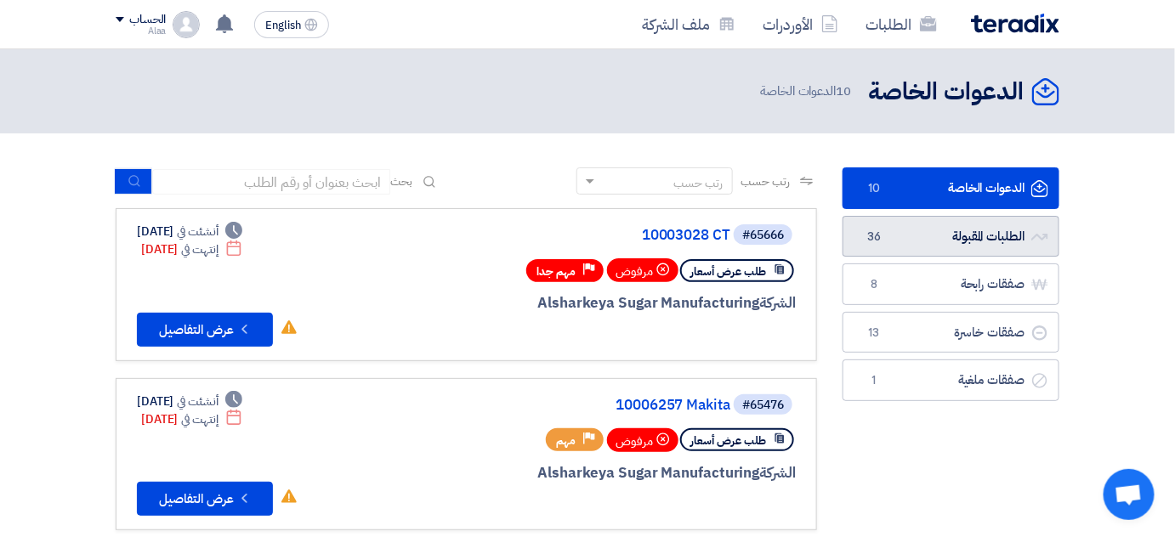
click at [957, 241] on link "الطلبات المقبولة الطلبات المقبولة 36" at bounding box center [950, 237] width 217 height 42
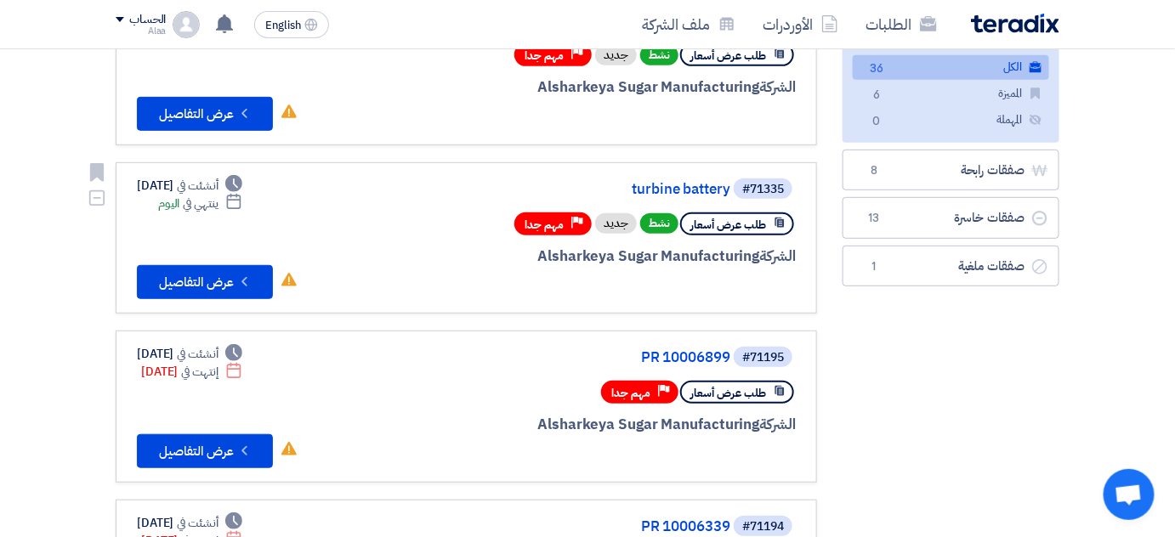
scroll to position [231, 0]
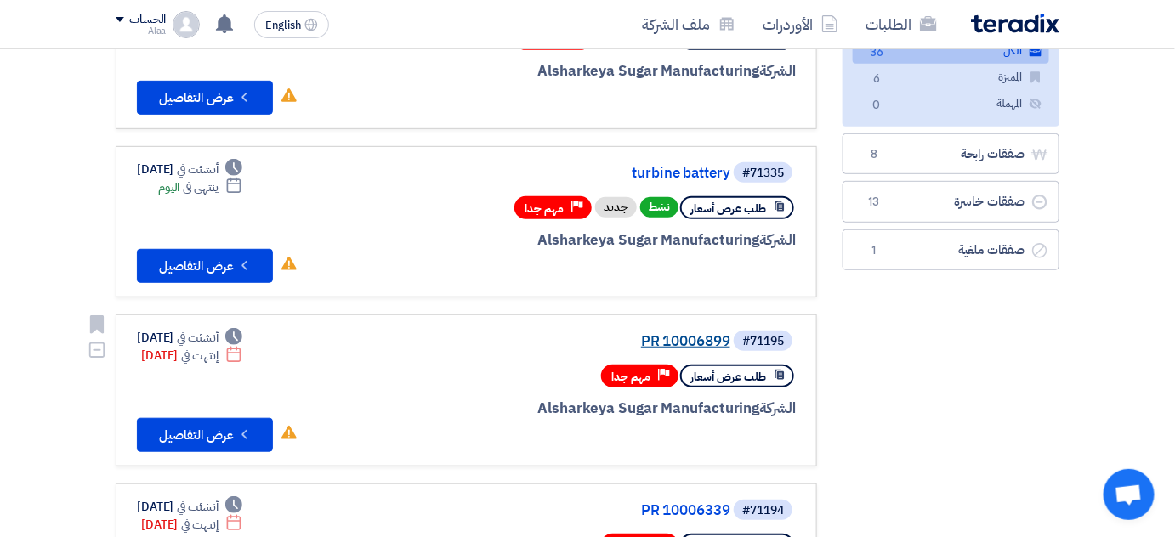
click at [696, 334] on link "PR 10006899" at bounding box center [560, 341] width 340 height 15
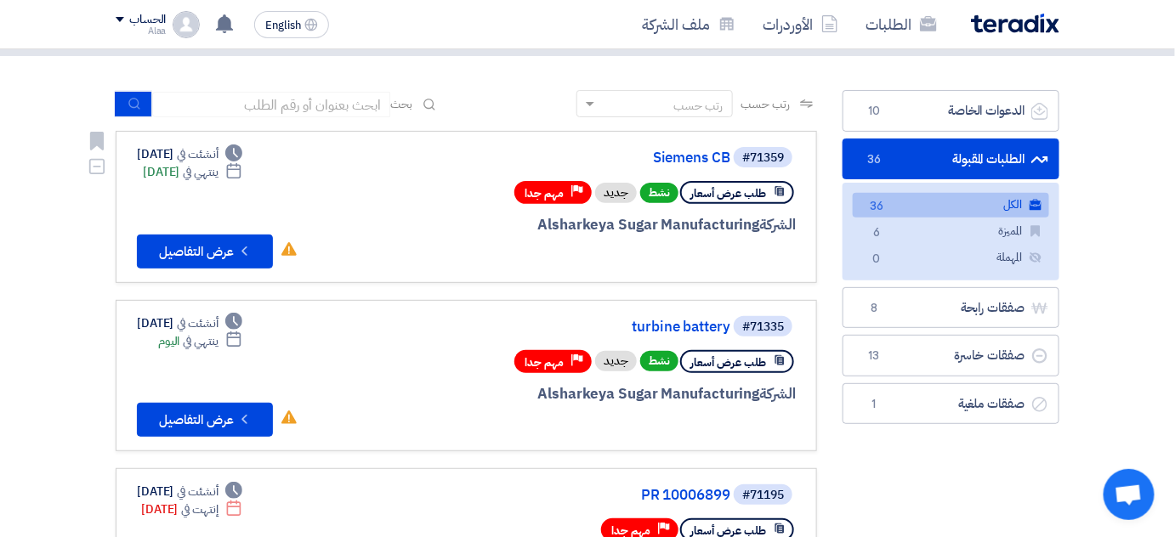
scroll to position [77, 0]
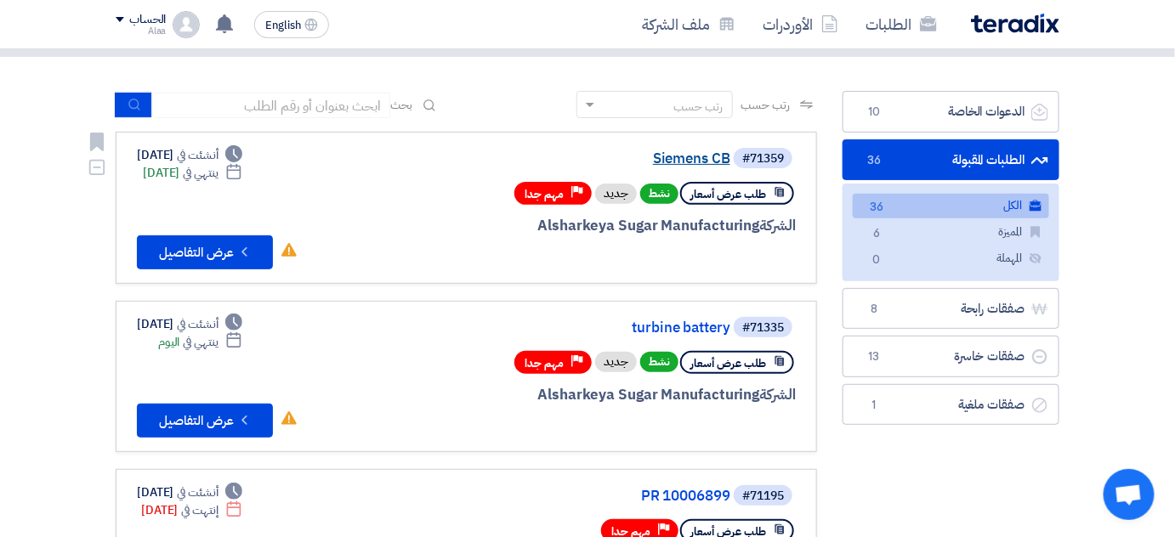
click at [718, 165] on div "#71359 Siemens CB" at bounding box center [591, 158] width 409 height 24
click at [722, 162] on link "Siemens CB" at bounding box center [560, 158] width 340 height 15
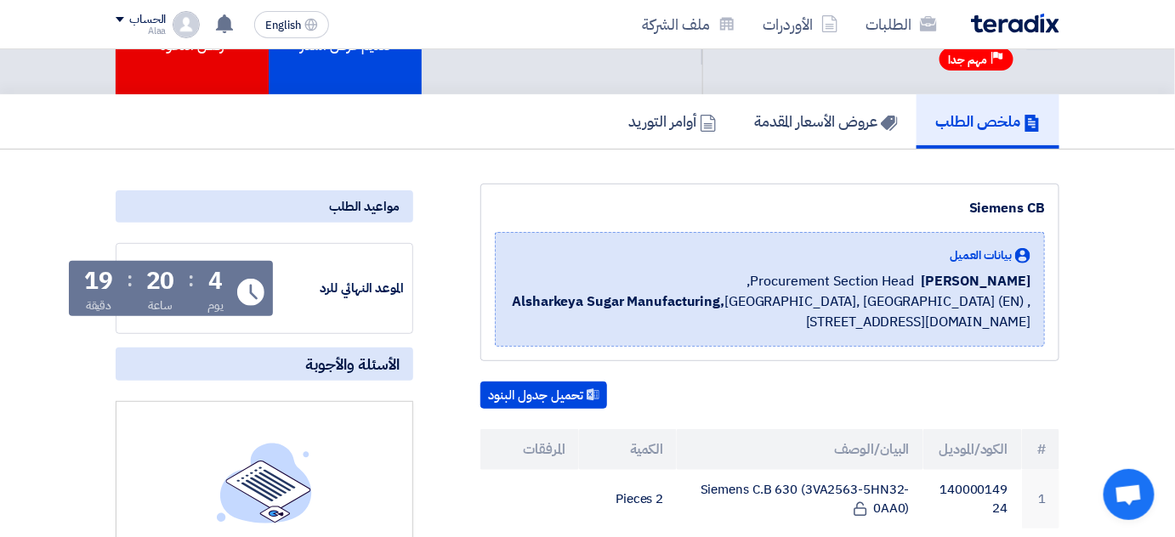
scroll to position [231, 0]
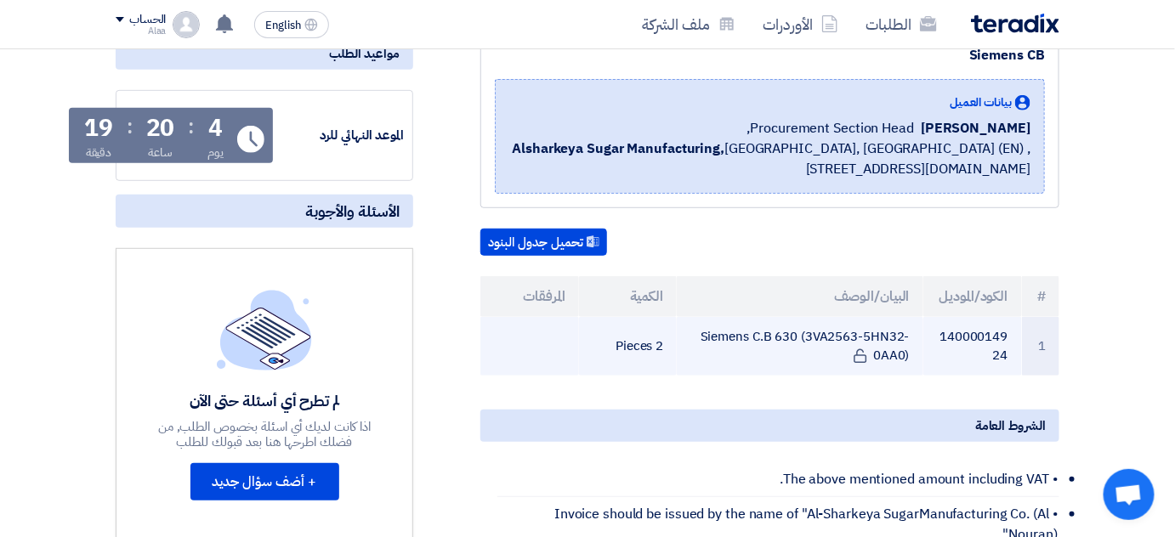
drag, startPoint x: 809, startPoint y: 332, endPoint x: 909, endPoint y: 350, distance: 101.1
click at [909, 350] on td "Siemens C.B 630 (3VA2563-5HN32-0AA0)" at bounding box center [800, 346] width 246 height 59
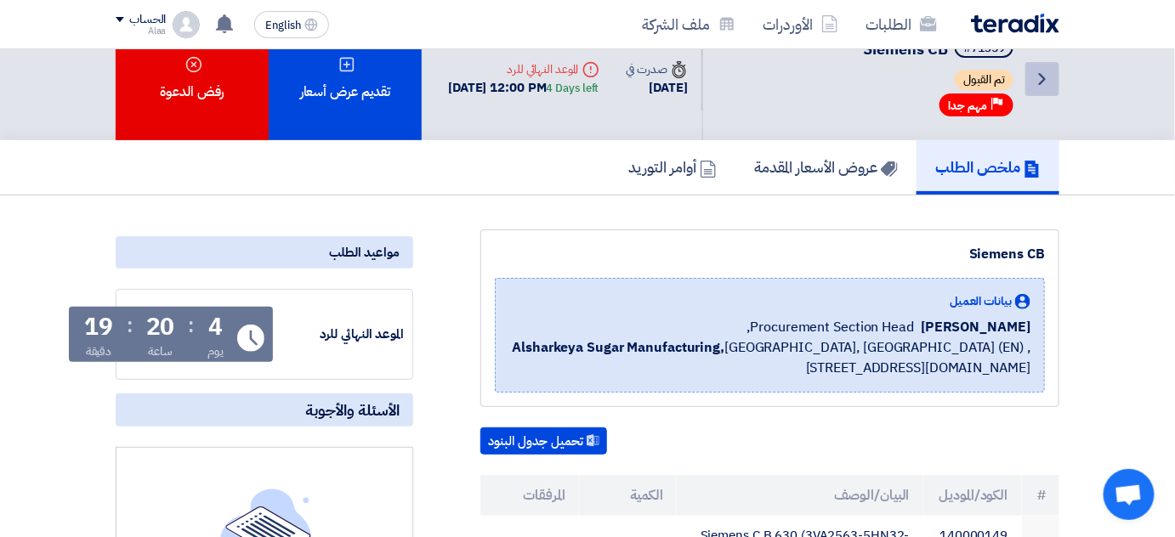
scroll to position [0, 0]
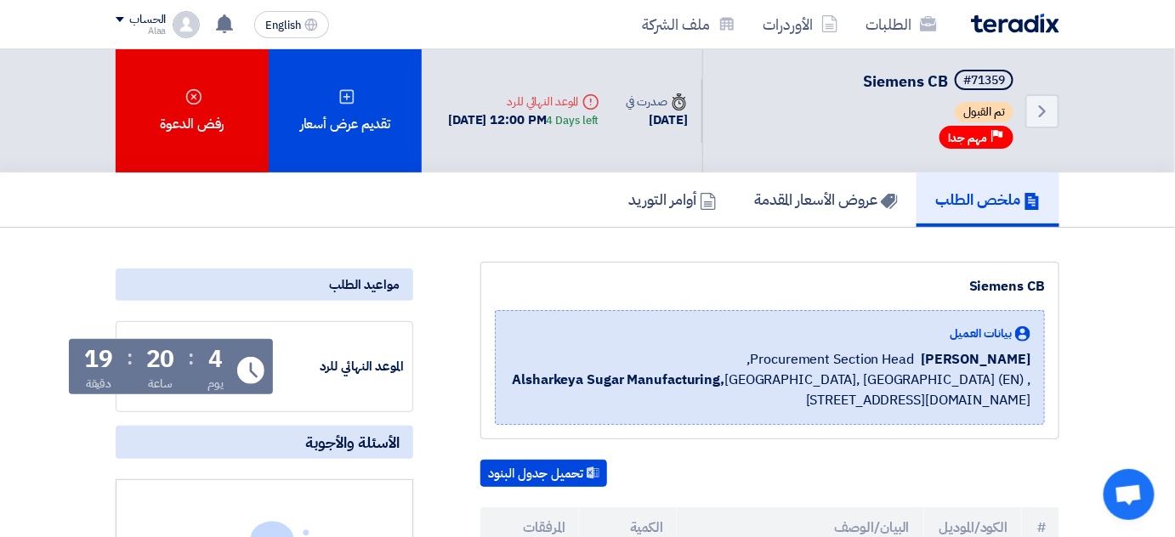
click at [1053, 22] on img at bounding box center [1015, 24] width 88 height 20
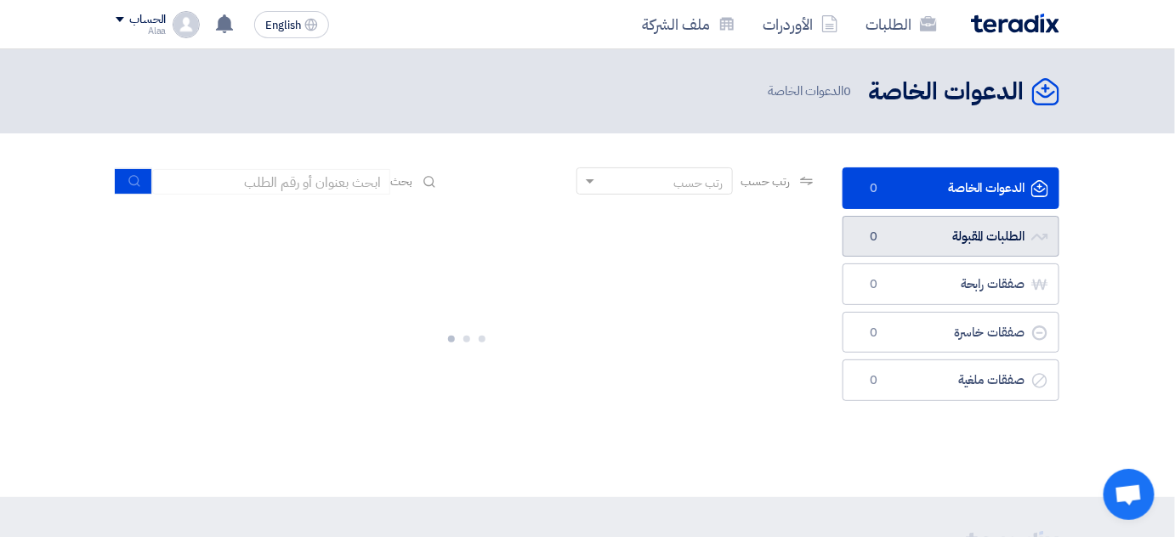
click at [914, 237] on link "الطلبات المقبولة الطلبات المقبولة 0" at bounding box center [950, 237] width 217 height 42
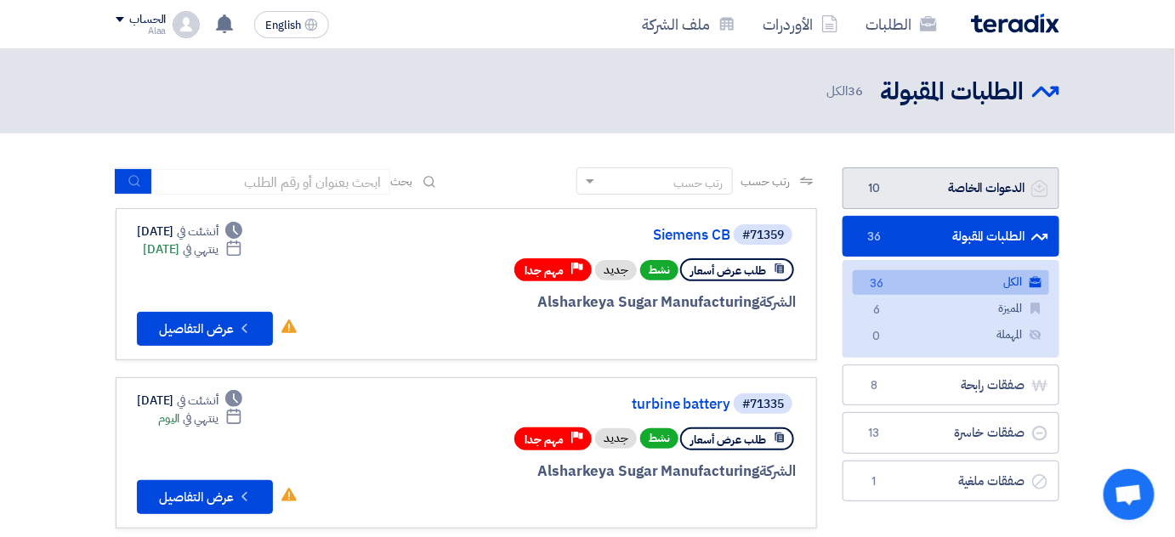
click at [967, 199] on link "الدعوات الخاصة الدعوات الخاصة 10" at bounding box center [950, 188] width 217 height 42
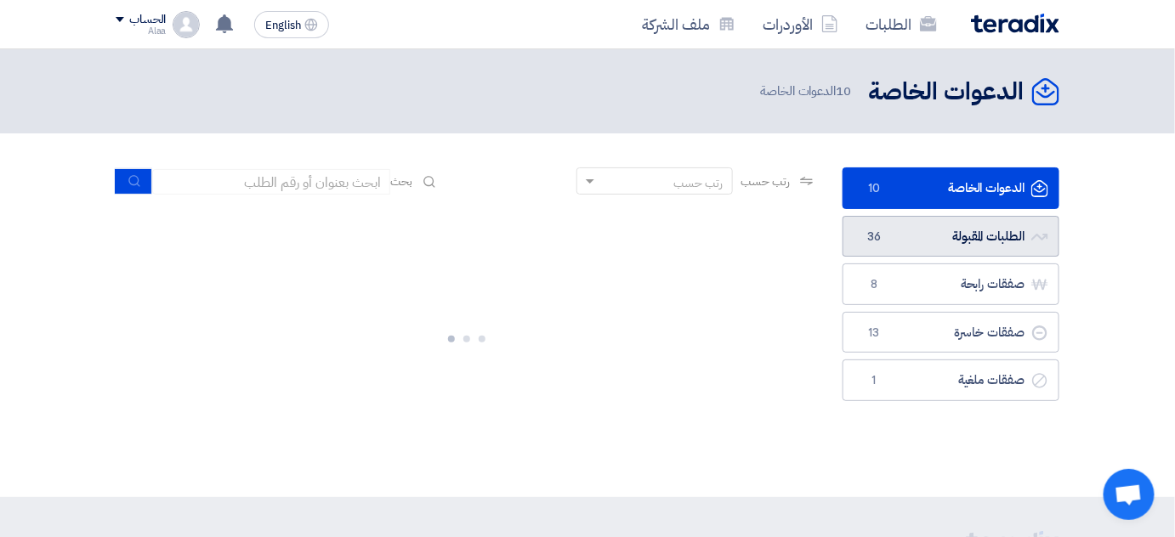
click at [954, 251] on link "الطلبات المقبولة الطلبات المقبولة 36" at bounding box center [950, 237] width 217 height 42
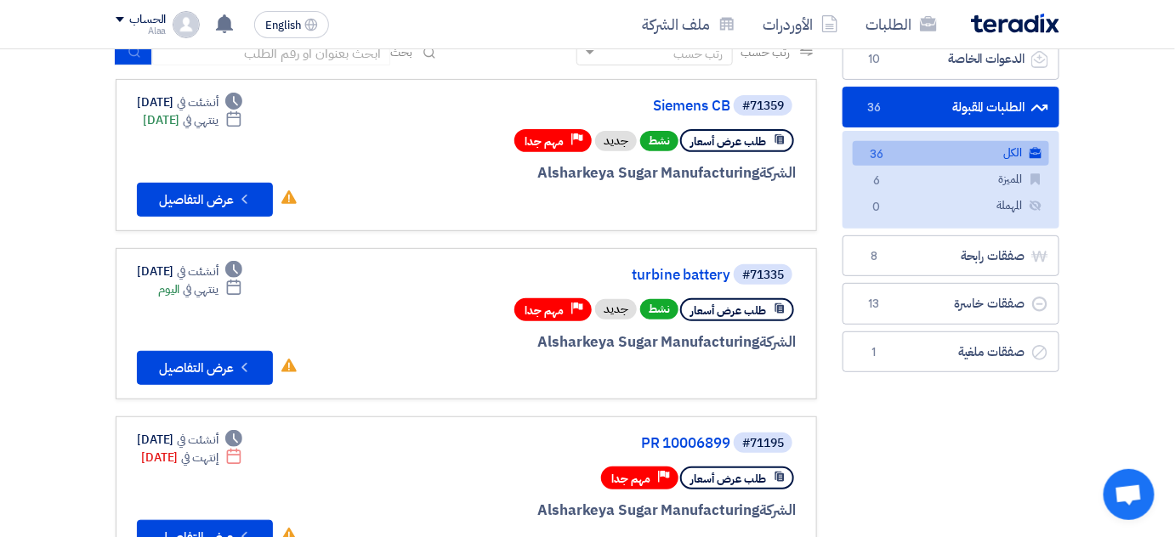
scroll to position [154, 0]
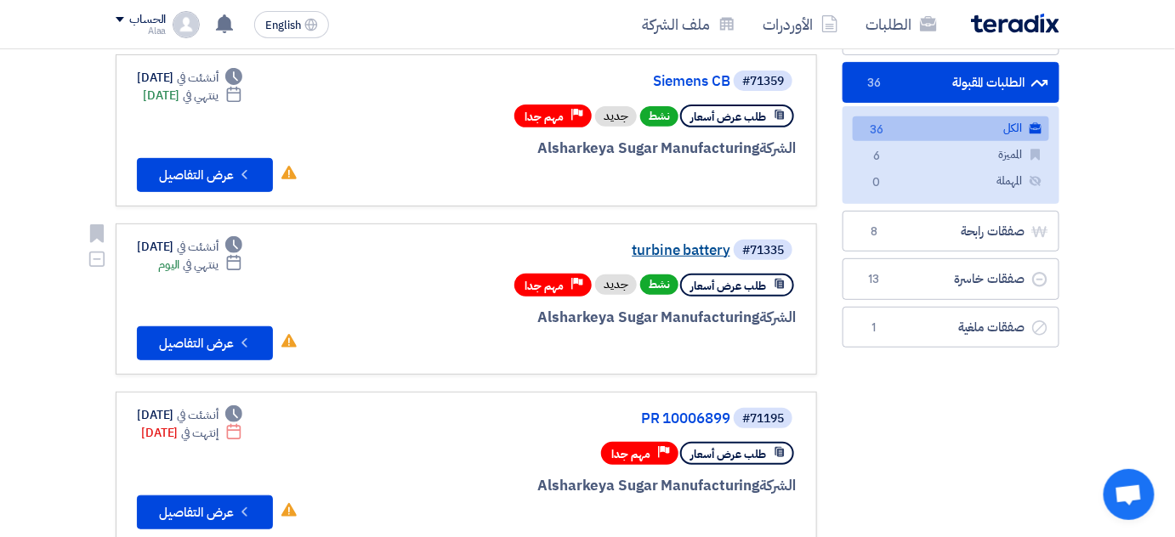
click at [683, 247] on link "turbine battery" at bounding box center [560, 250] width 340 height 15
